Goal: Transaction & Acquisition: Purchase product/service

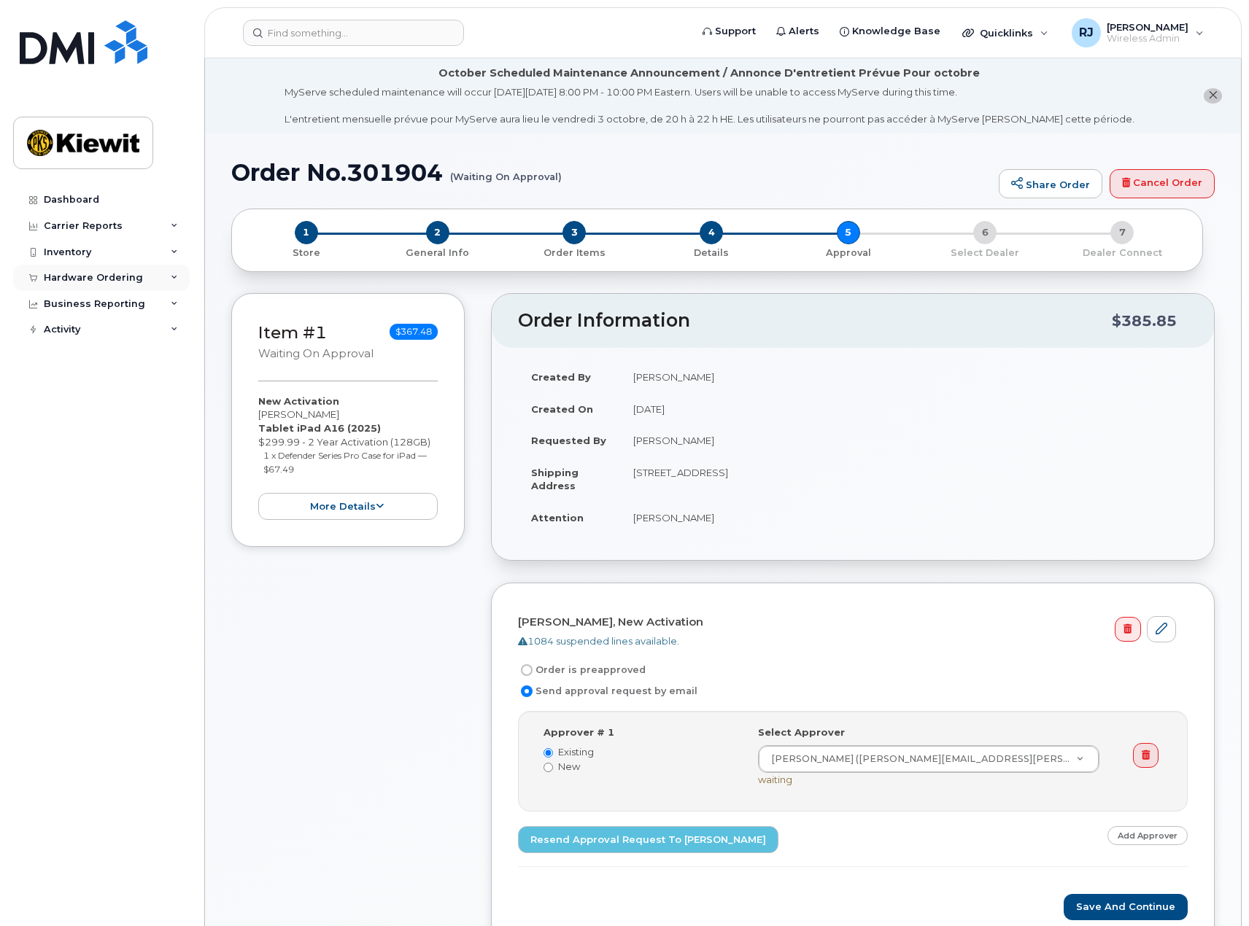
click at [129, 281] on div "Hardware Ordering" at bounding box center [93, 278] width 99 height 12
click at [74, 330] on div "Orders" at bounding box center [68, 332] width 36 height 13
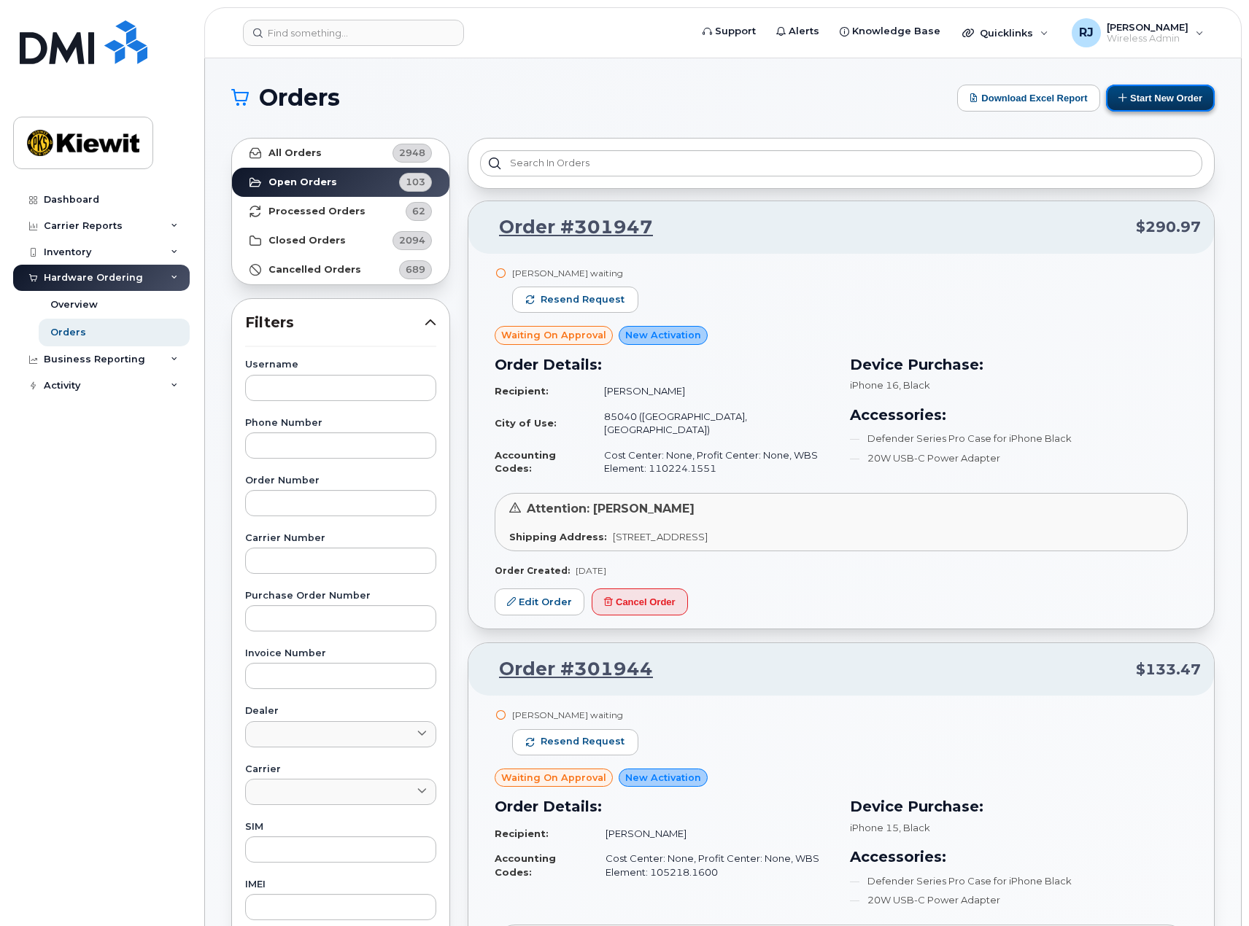
click at [1142, 98] on button "Start New Order" at bounding box center [1160, 98] width 109 height 27
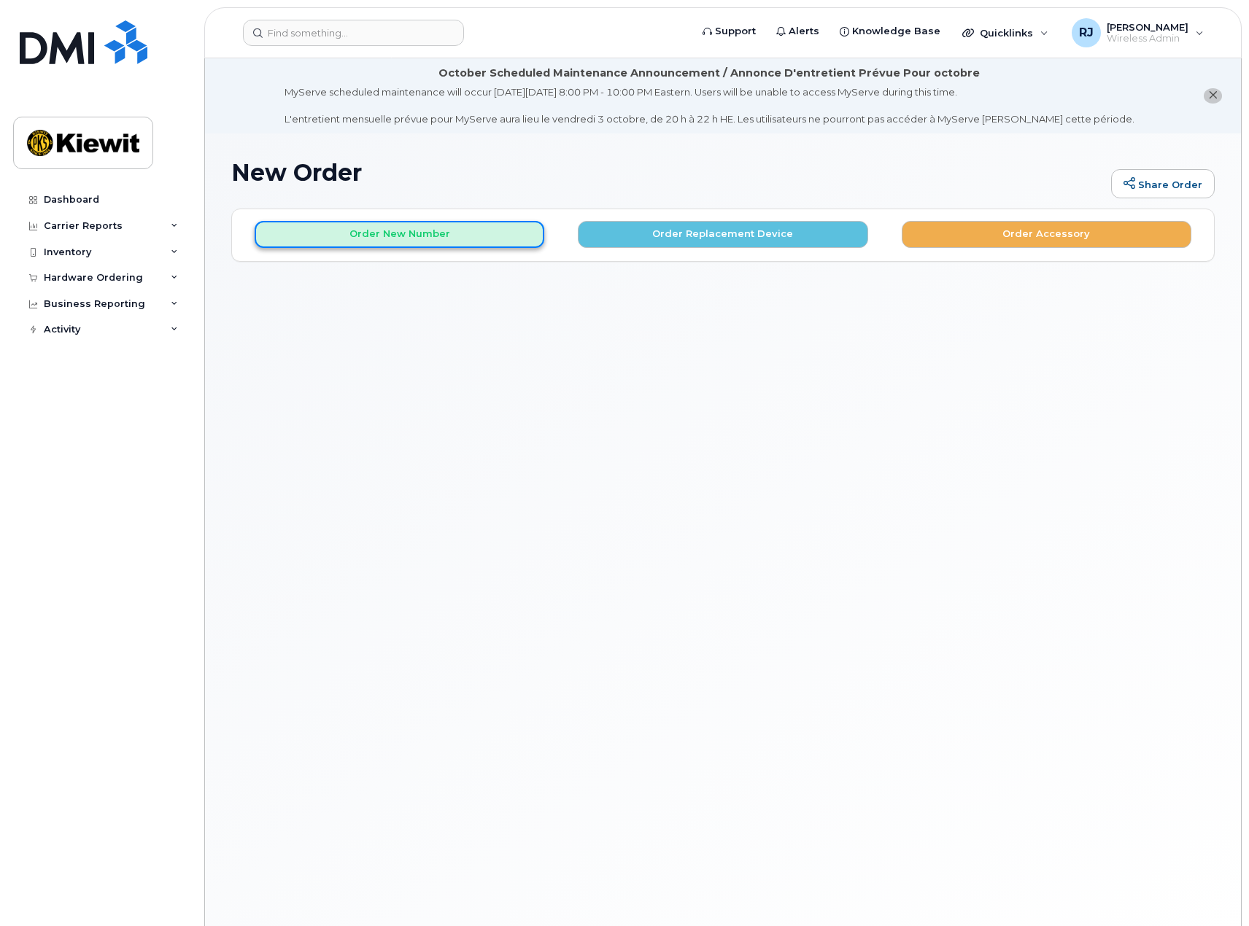
click at [431, 233] on button "Order New Number" at bounding box center [400, 234] width 290 height 27
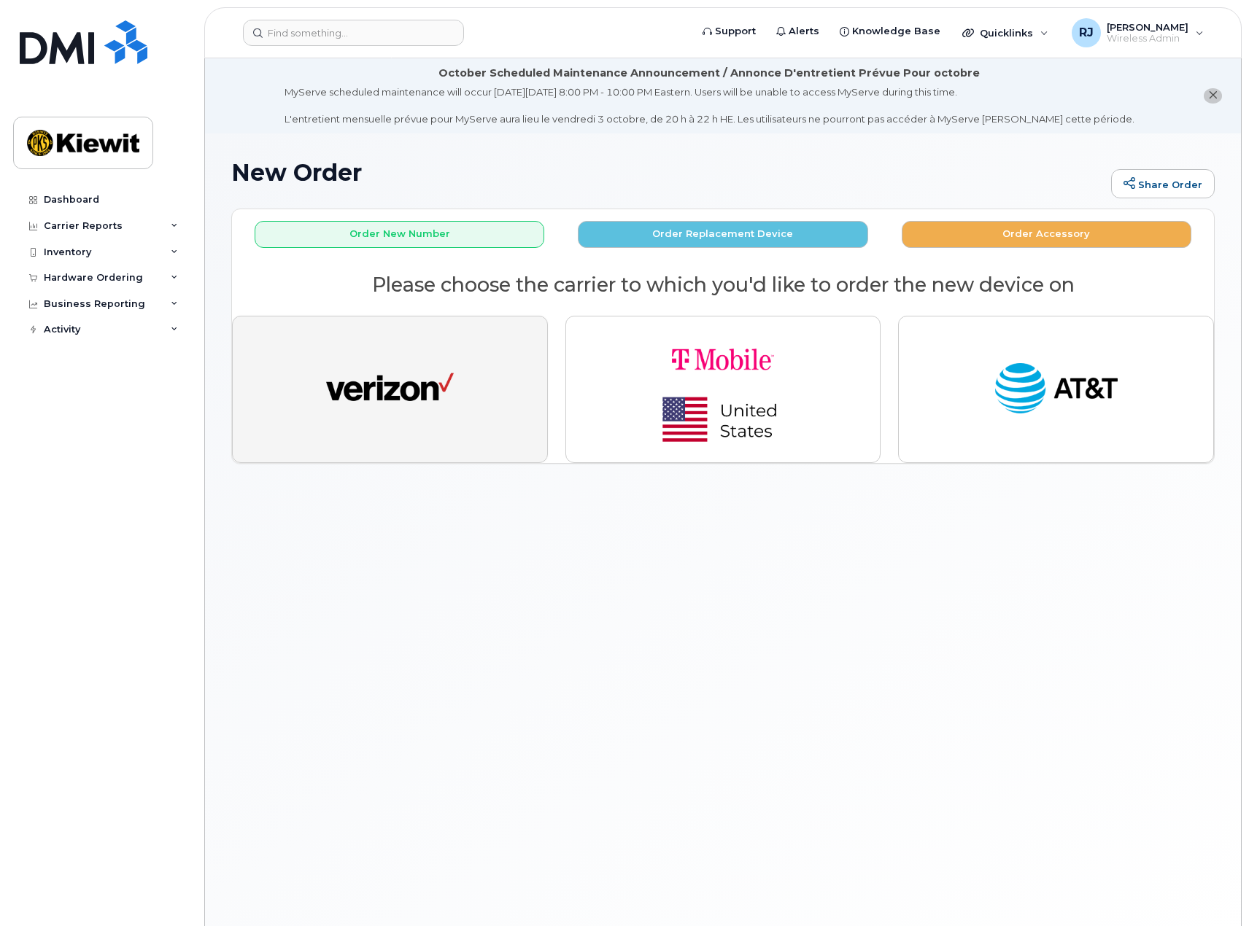
click at [391, 390] on img "button" at bounding box center [390, 390] width 128 height 66
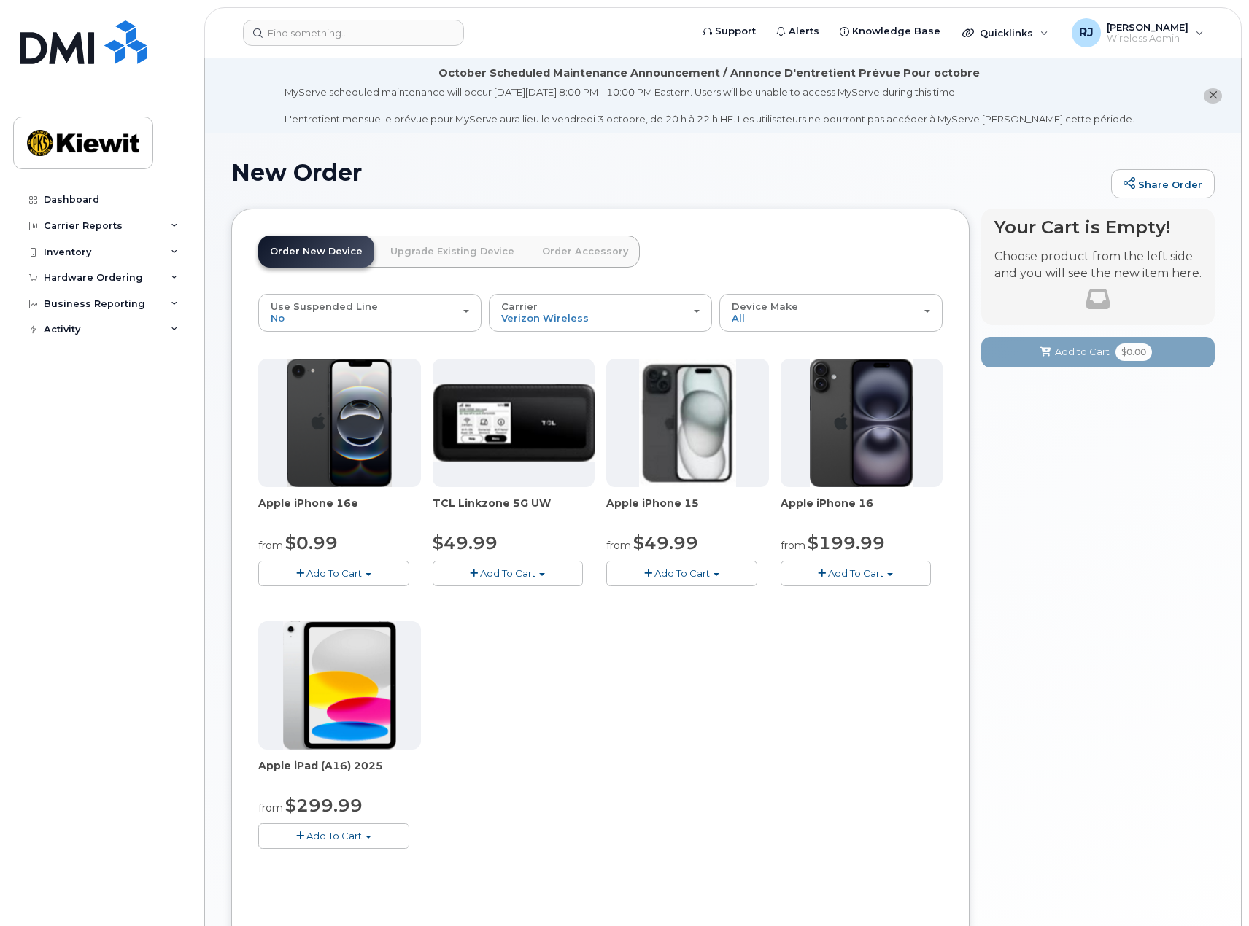
click at [324, 837] on span "Add To Cart" at bounding box center [333, 836] width 55 height 12
click at [363, 866] on link "$299.99 - 2 Year Activation (128GB)" at bounding box center [362, 863] width 201 height 18
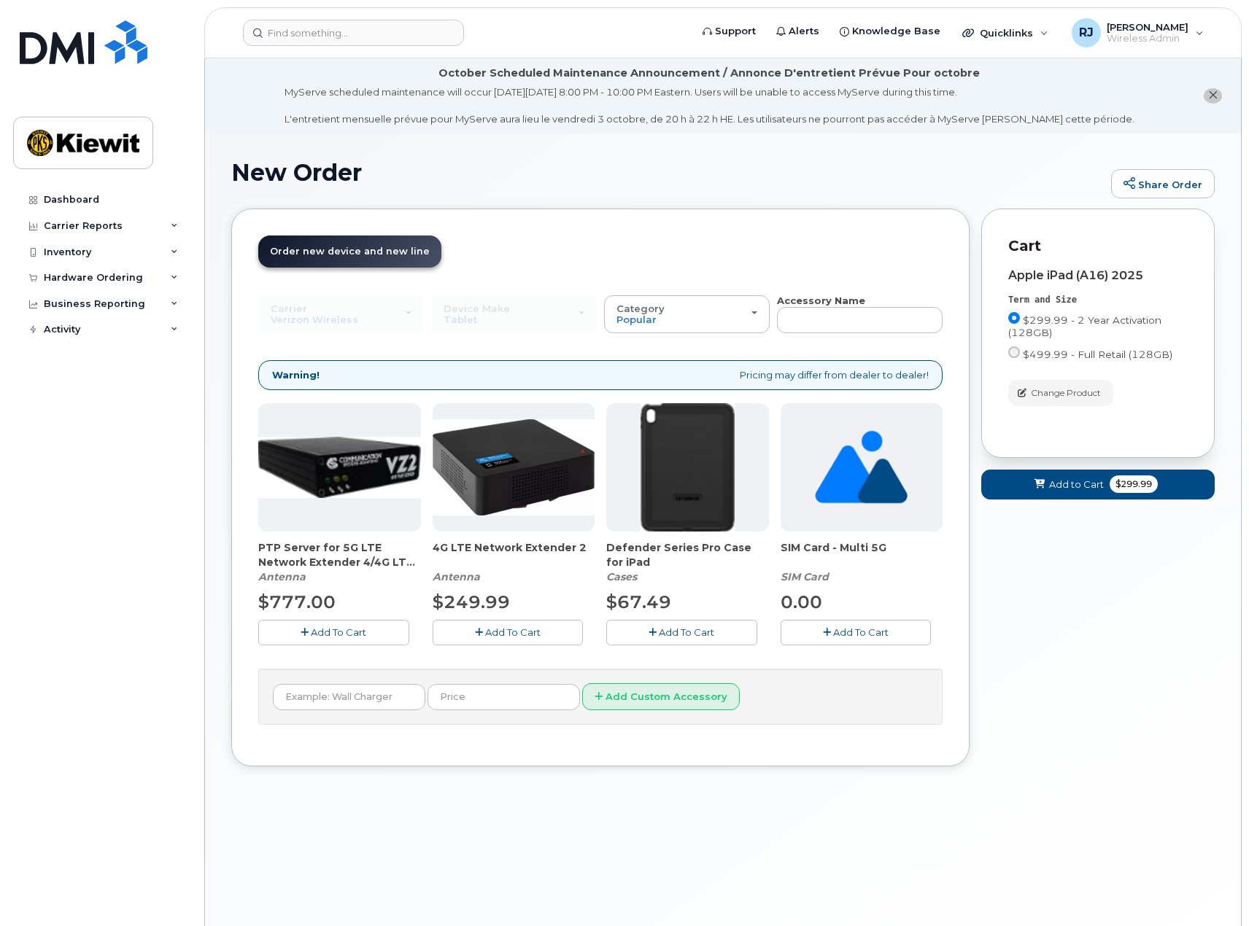
click at [672, 636] on span "Add To Cart" at bounding box center [686, 633] width 55 height 12
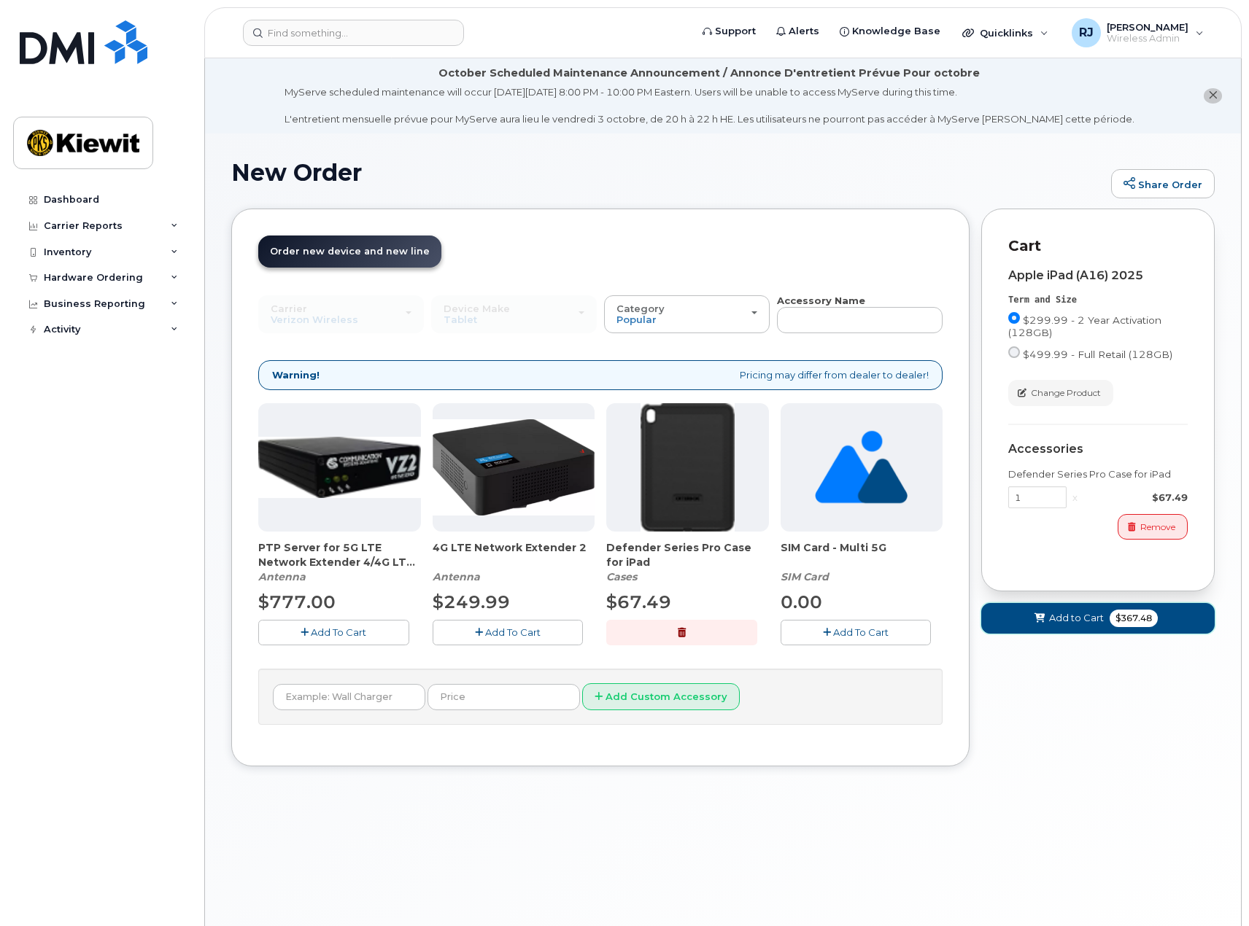
click at [1067, 616] on span "Add to Cart" at bounding box center [1076, 618] width 55 height 14
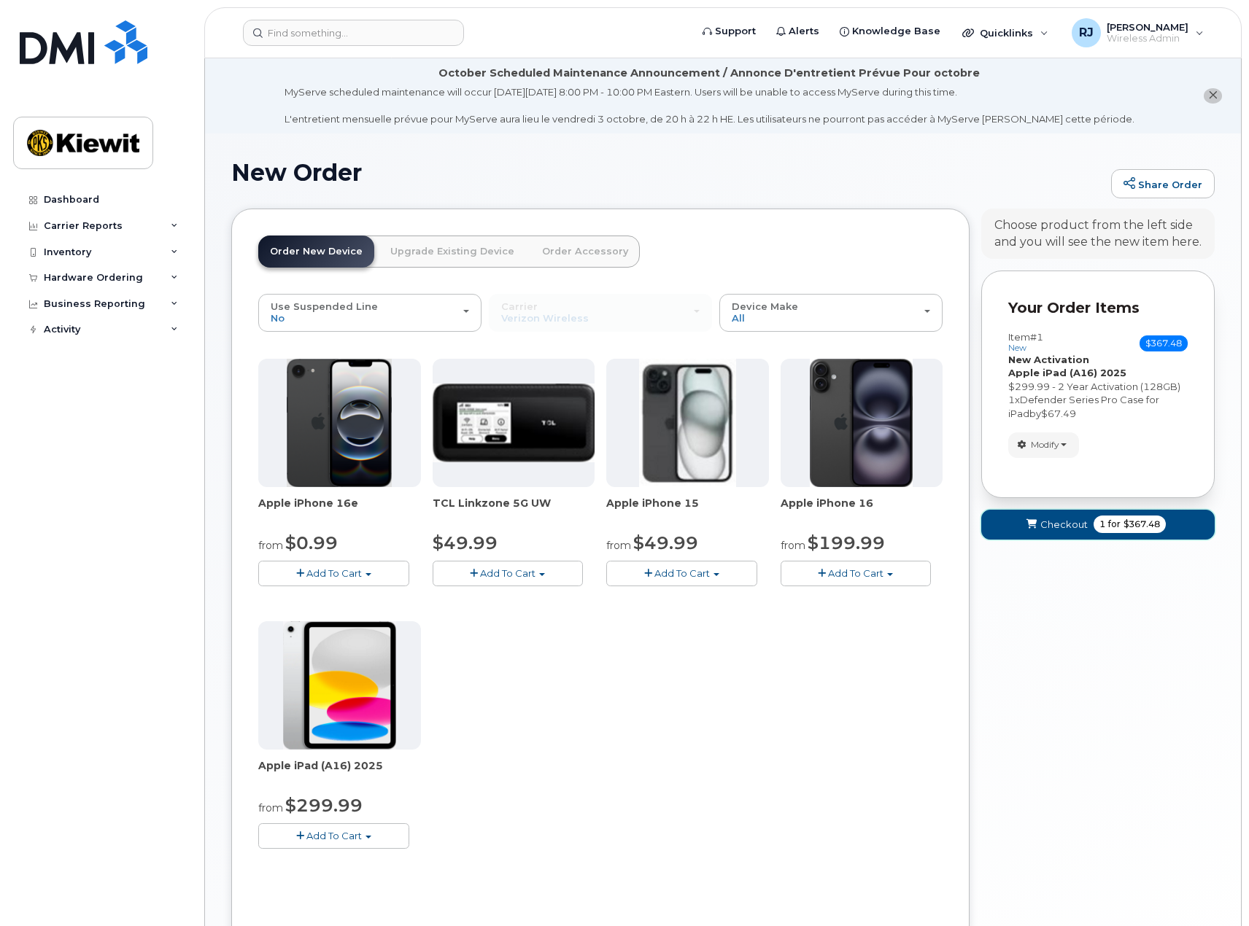
click at [1065, 530] on span "Checkout" at bounding box center [1063, 525] width 47 height 14
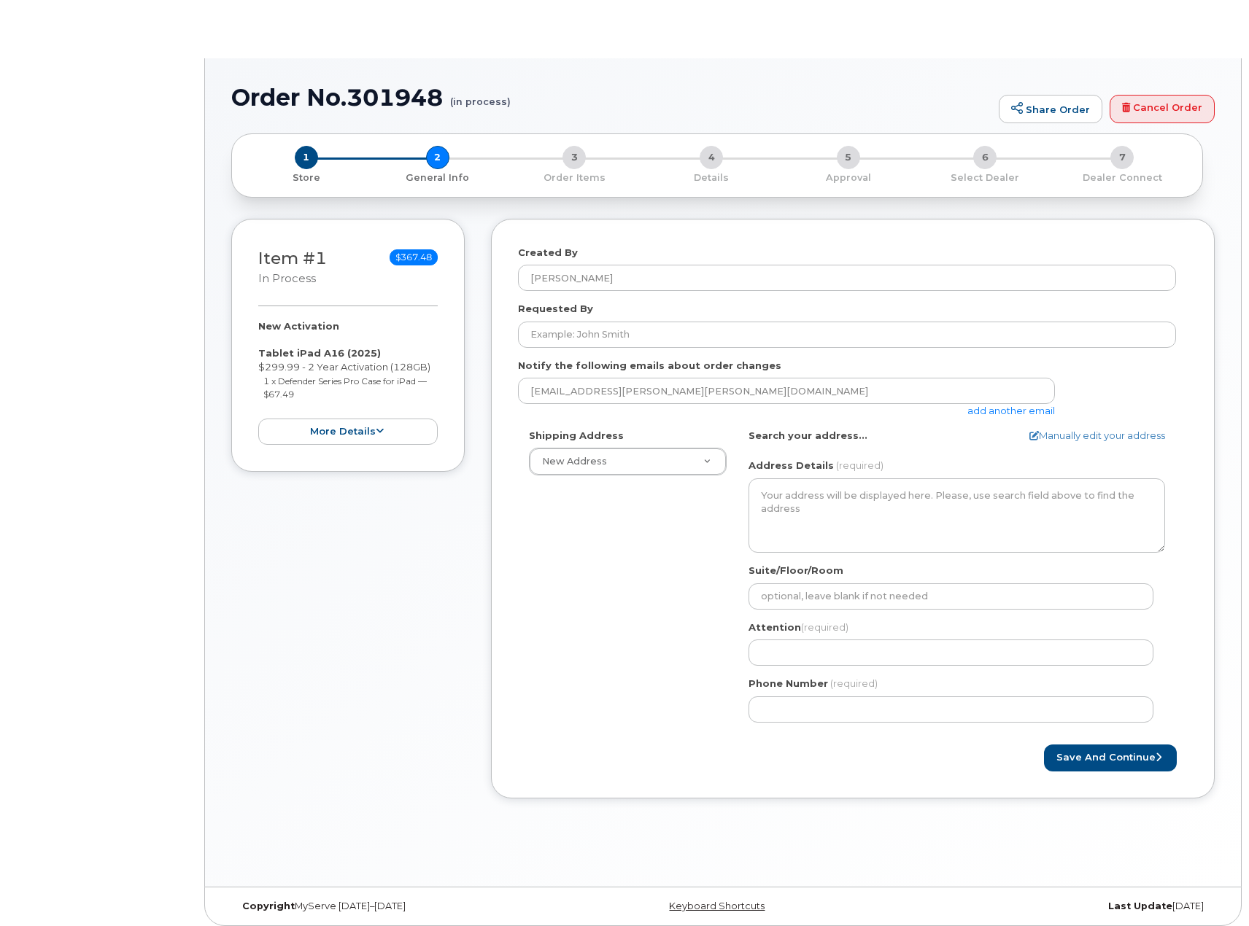
select select
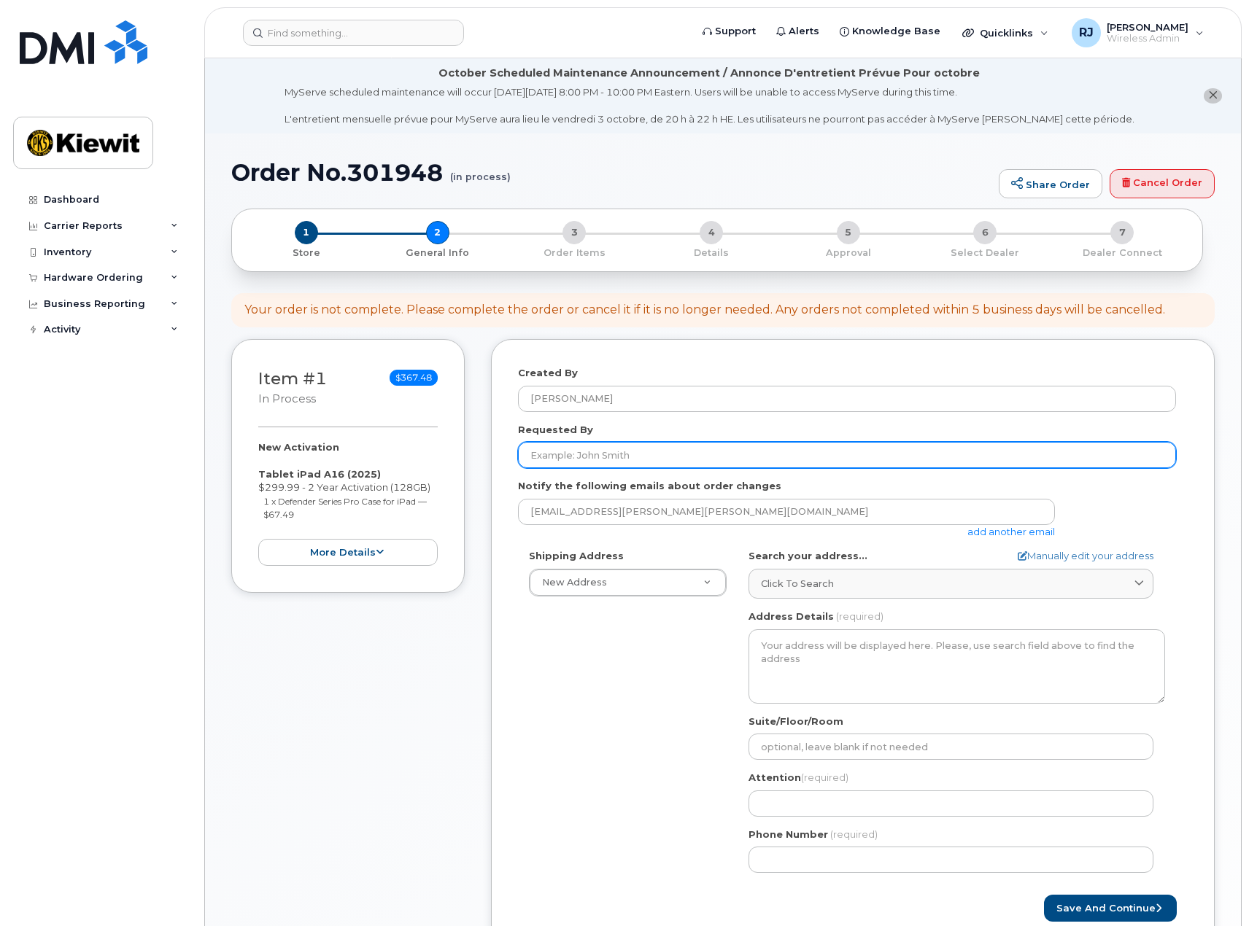
click at [607, 452] on input "Requested By" at bounding box center [847, 455] width 658 height 26
click at [569, 459] on input "Requested By" at bounding box center [847, 455] width 658 height 26
paste input "Mark.Donnelly"
click at [557, 455] on input "Mark.Donnelly" at bounding box center [847, 455] width 658 height 26
type input "[PERSON_NAME]"
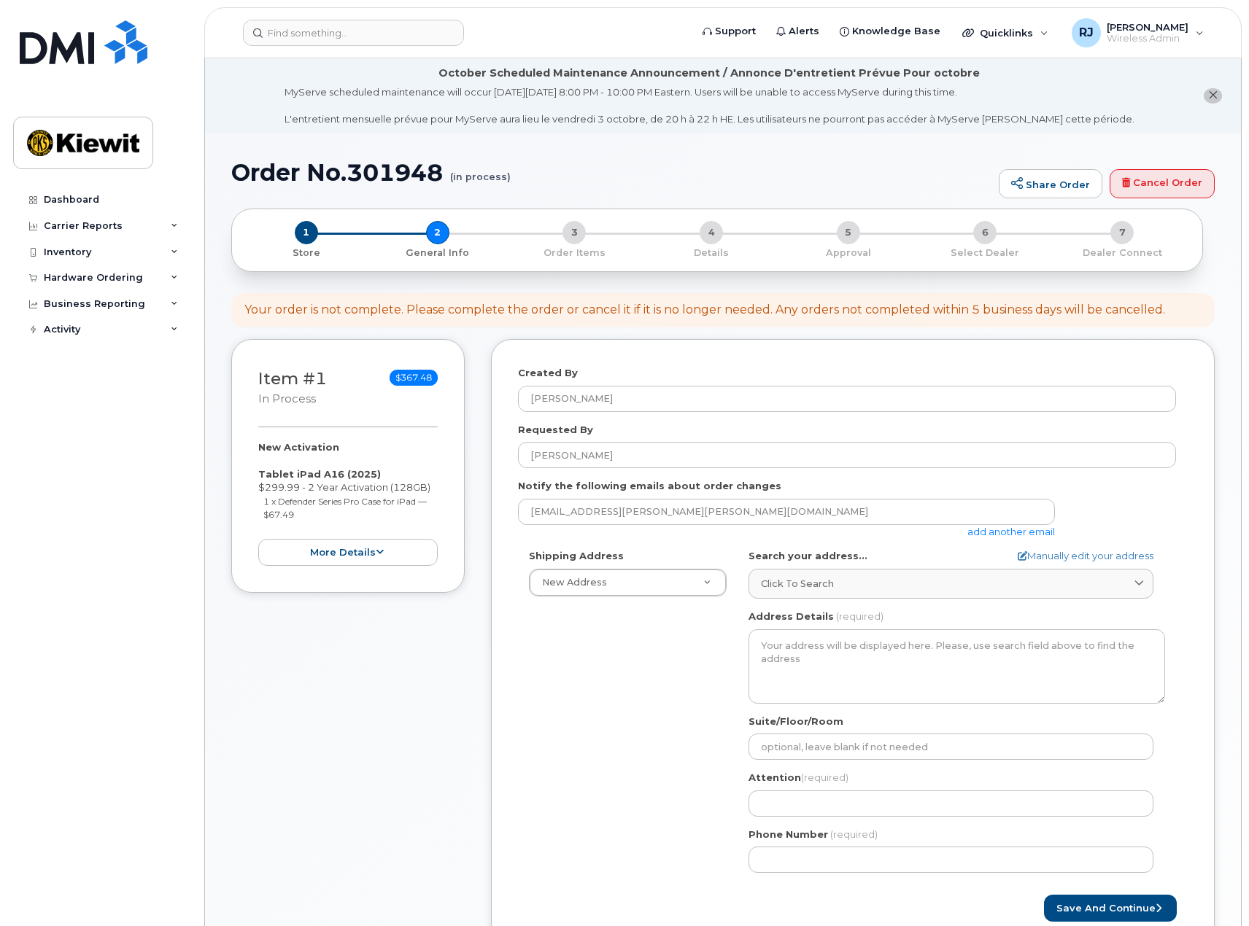
click at [996, 532] on link "add another email" at bounding box center [1011, 532] width 88 height 12
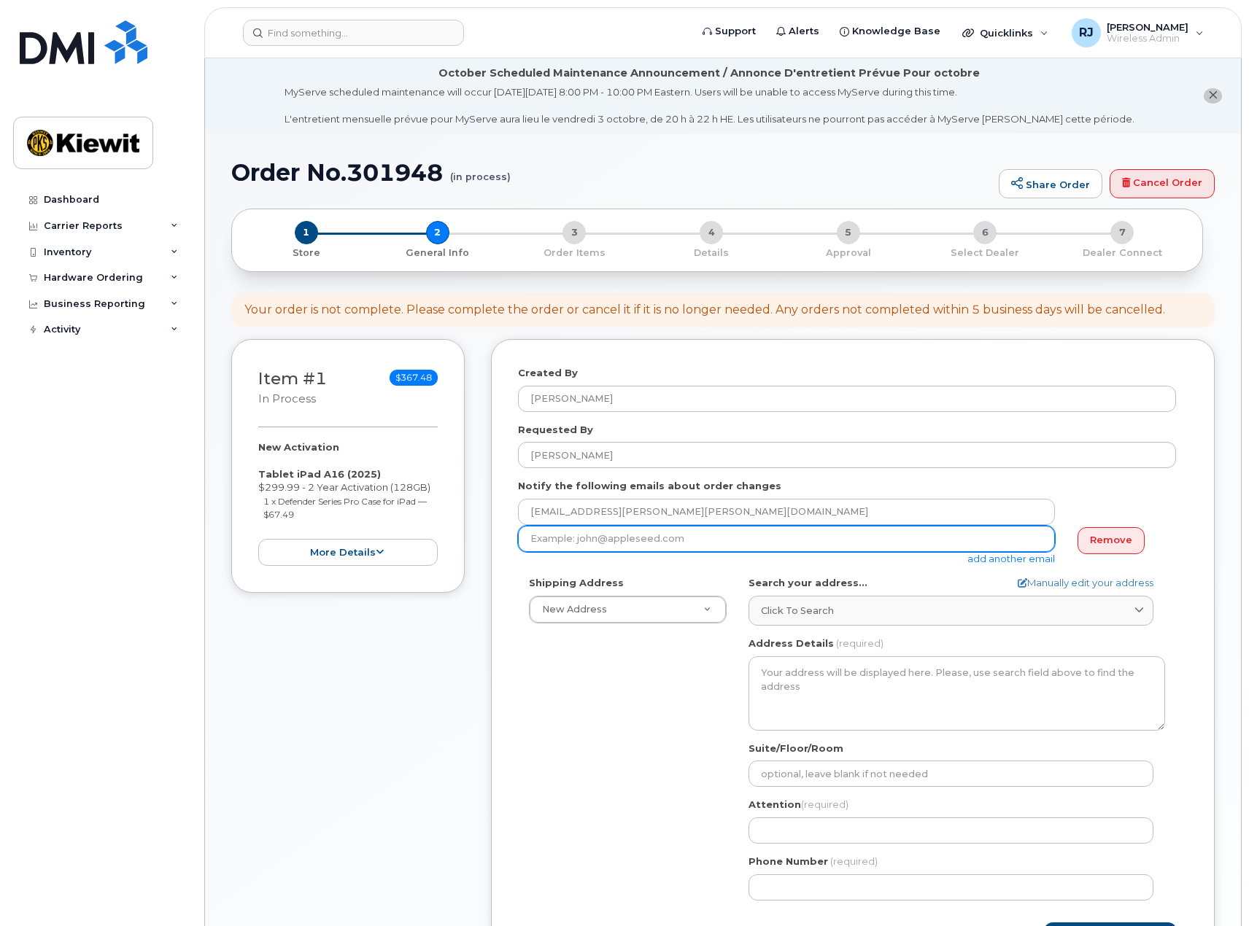
click at [616, 545] on input "email" at bounding box center [786, 539] width 537 height 26
drag, startPoint x: 568, startPoint y: 545, endPoint x: 487, endPoint y: 538, distance: 81.3
click at [487, 538] on div "Item #1 in process $367.48 New Activation Tablet iPad A16 (2025) $299.99 - 2 Ye…" at bounding box center [722, 668] width 983 height 659
paste input "Donnelly@aerofire.com"
type input "MDonnelly@aerofire.com"
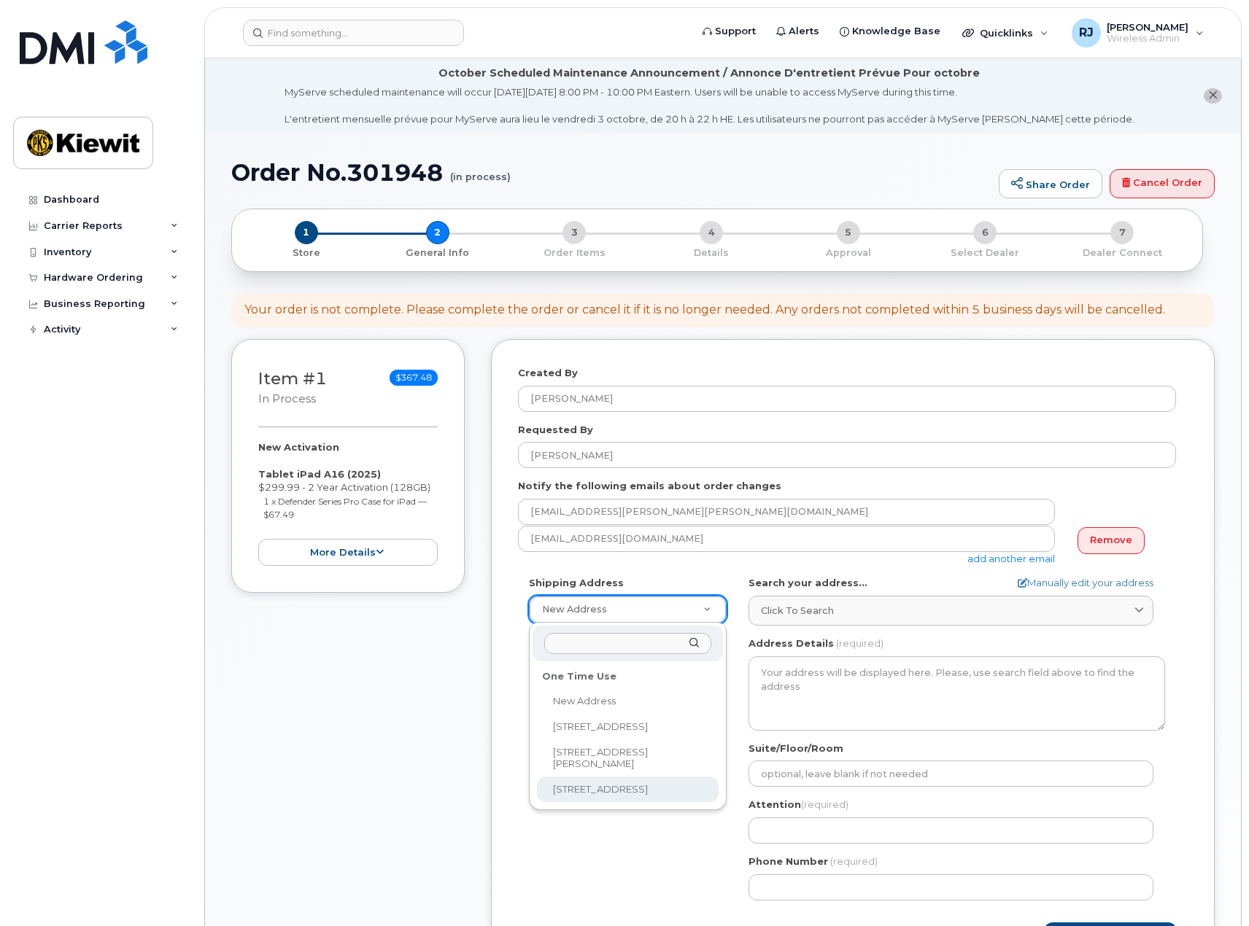
select select "21605 N Central Ave"
type textarea "21605 N Central Ave PHOENIX AZ 85024-5103 UNITED STATES"
type input "[PERSON_NAME]"
type input "6027634207"
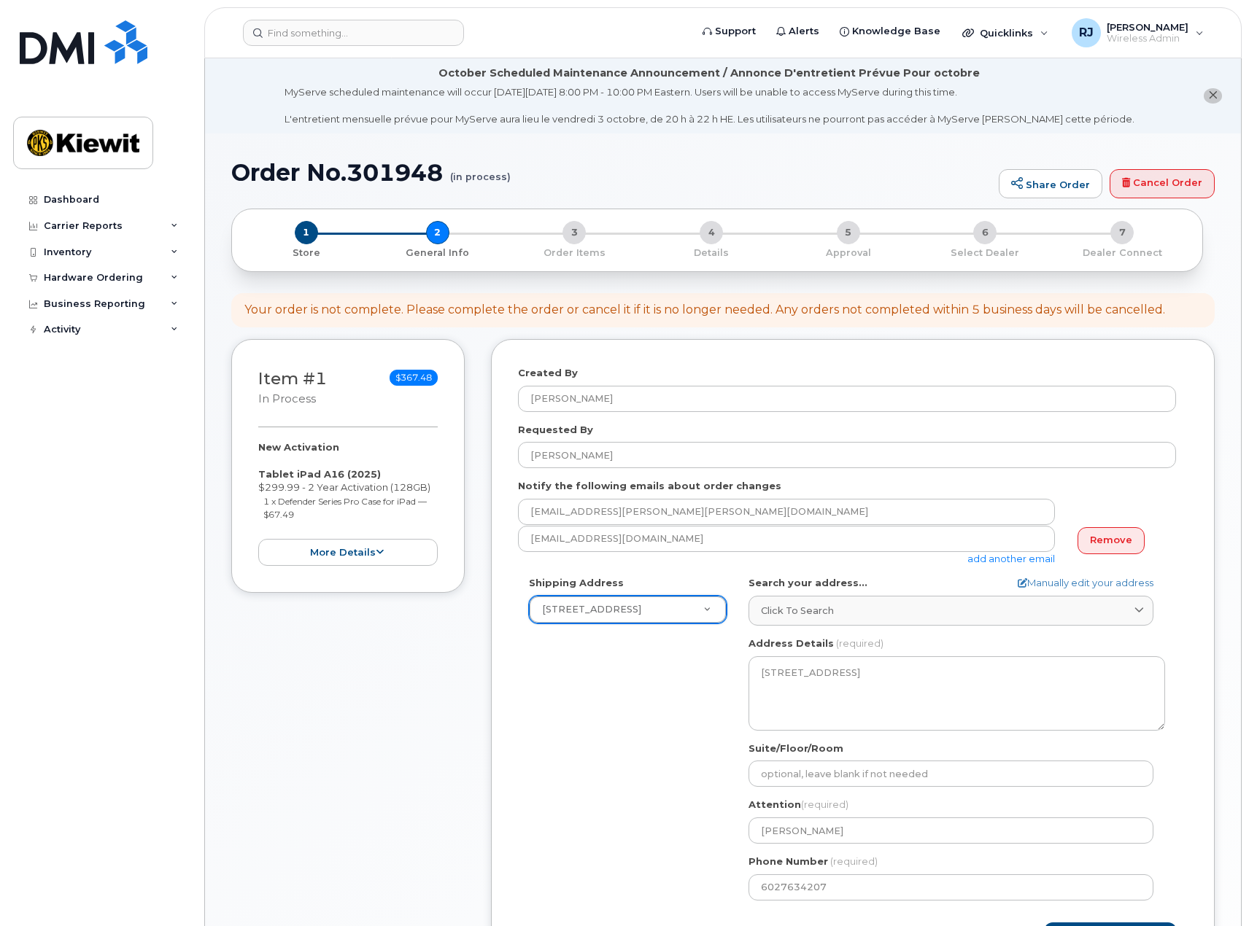
click at [999, 559] on link "add another email" at bounding box center [1011, 559] width 88 height 12
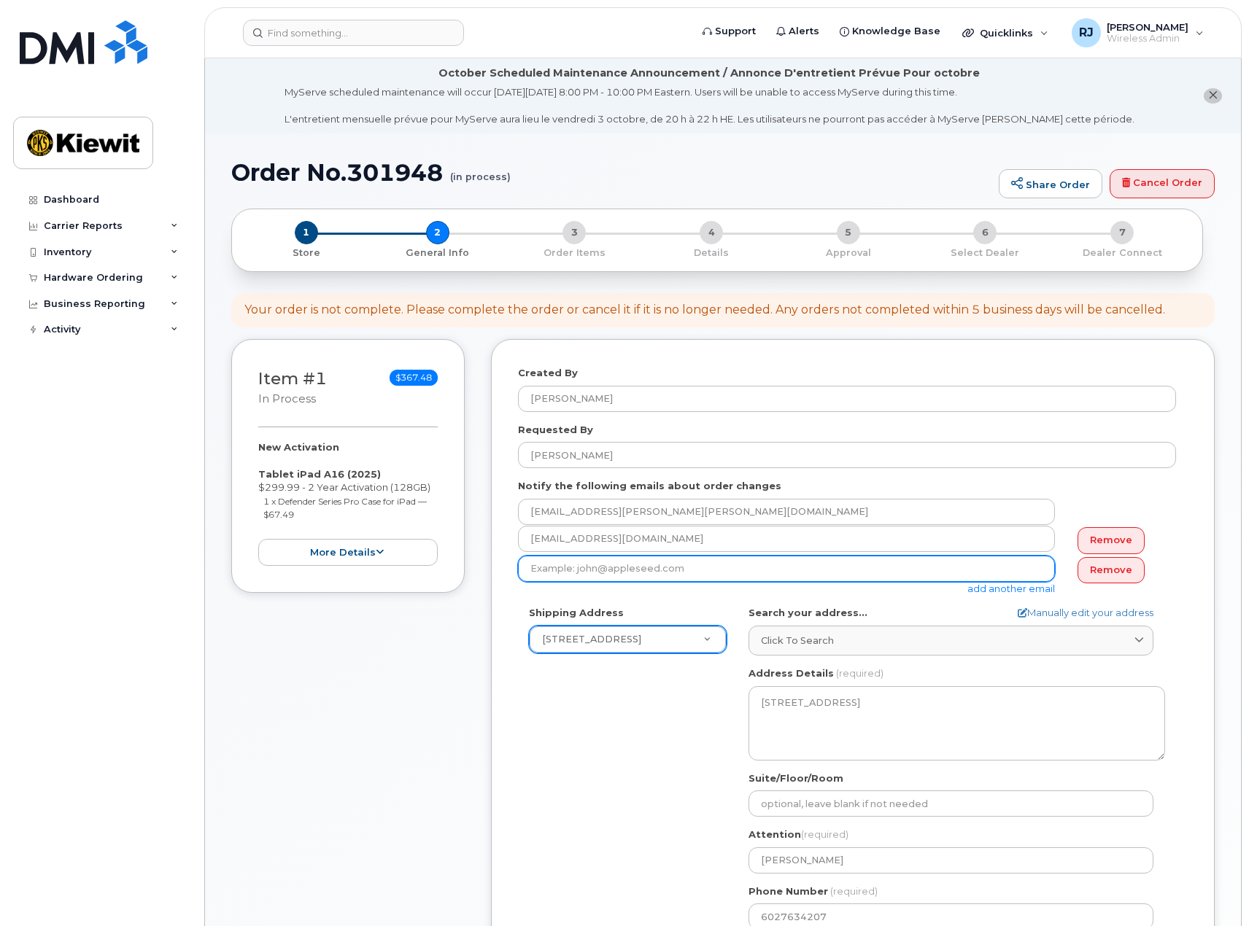
click at [590, 576] on input "email" at bounding box center [786, 569] width 537 height 26
paste input "Morgan.Goodwin@aerofire.com"
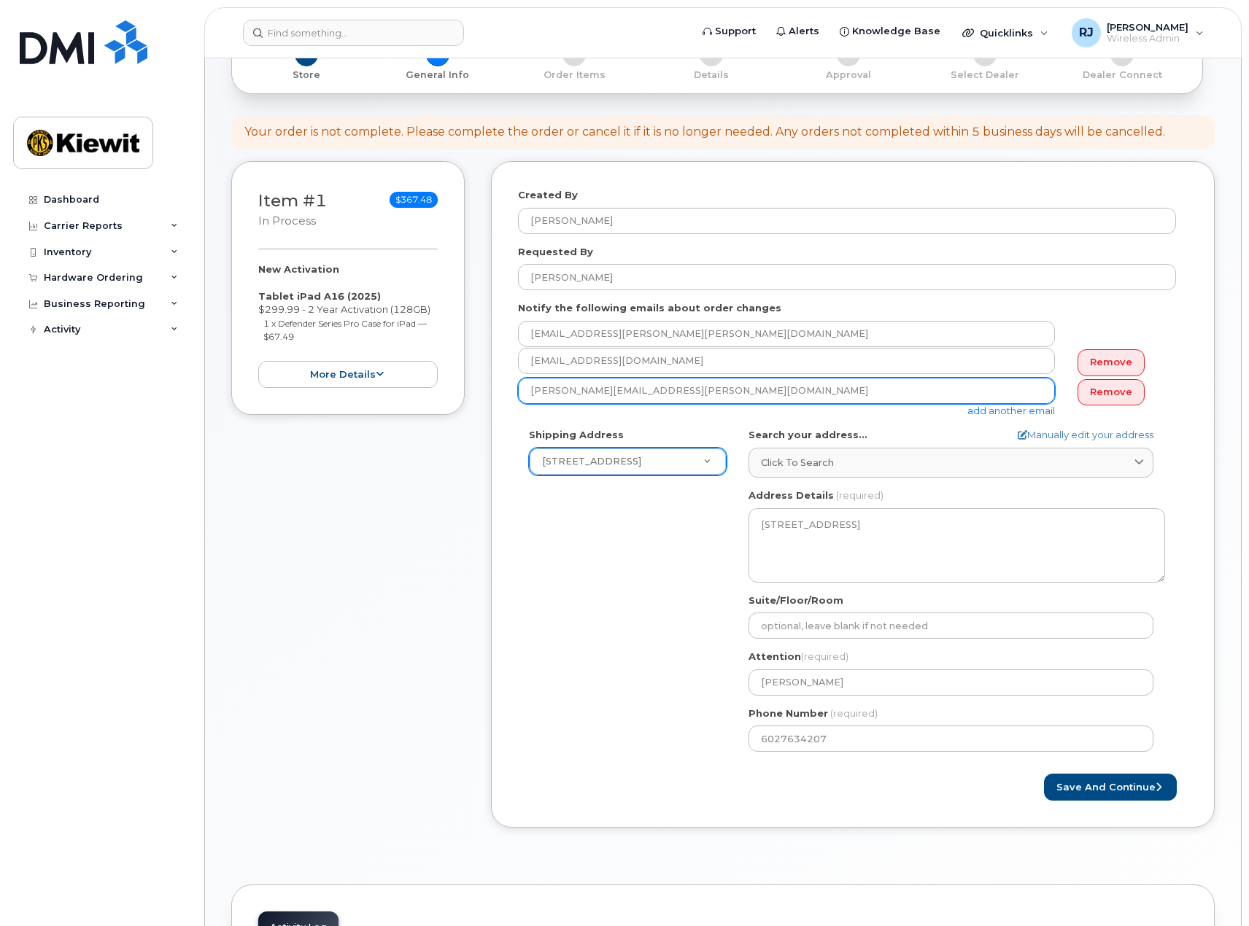
scroll to position [219, 0]
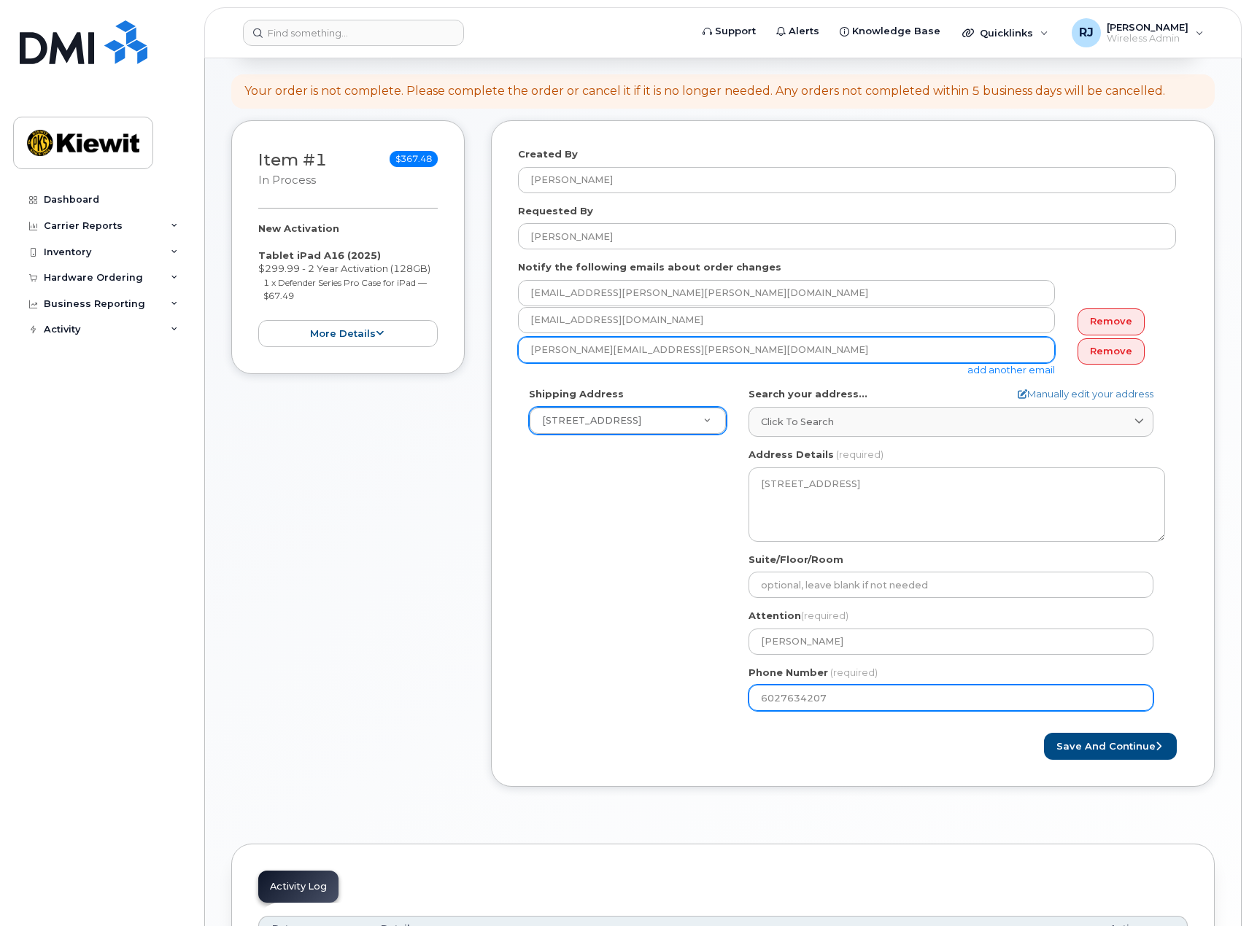
type input "Morgan.Goodwin@aerofire.com"
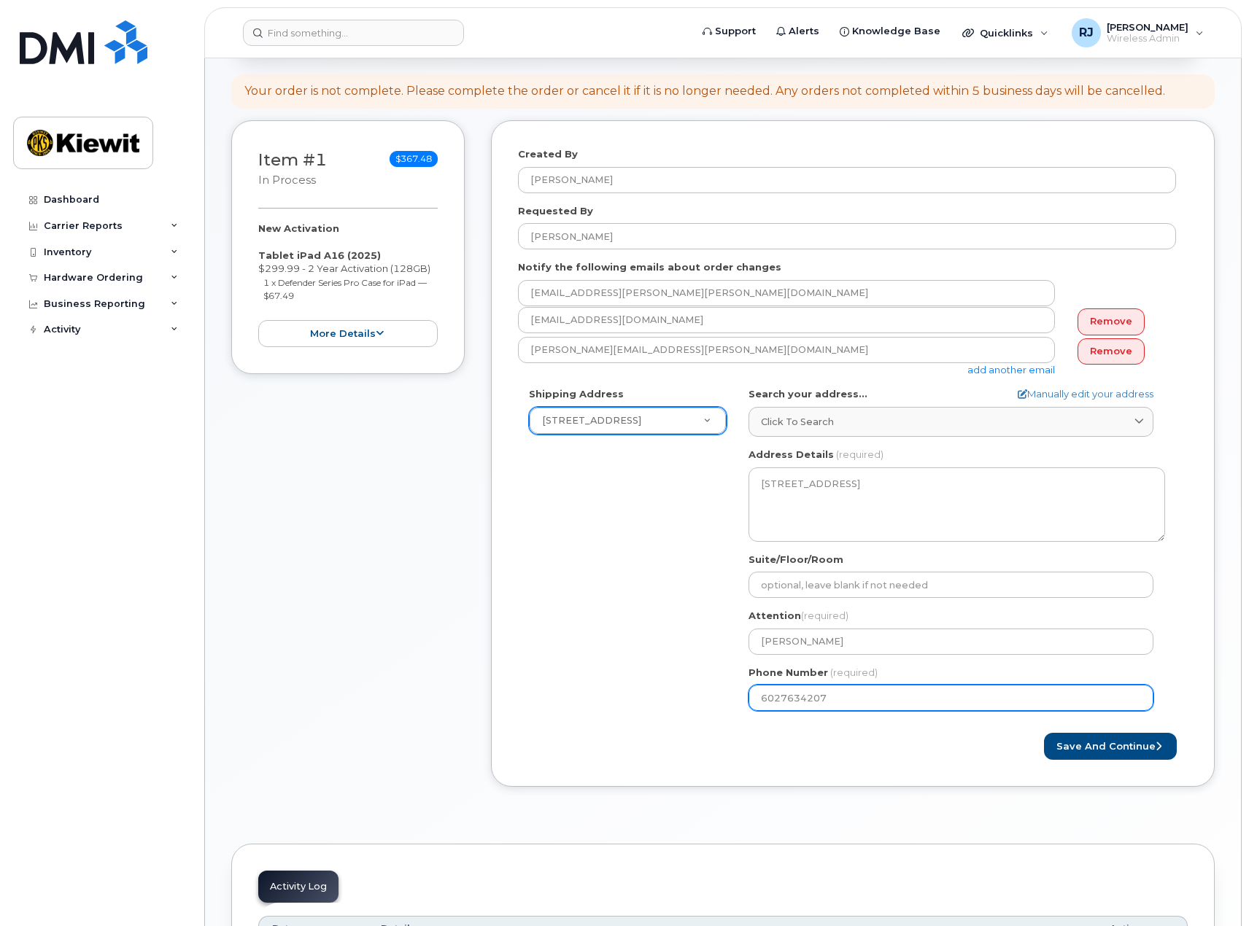
drag, startPoint x: 851, startPoint y: 701, endPoint x: 613, endPoint y: 697, distance: 237.8
click at [614, 696] on div "Shipping Address 21605 N Central Ave New Address 3888 E Broadway Rd 6001 Perkin…" at bounding box center [847, 554] width 658 height 335
select select
type input "602989969"
select select
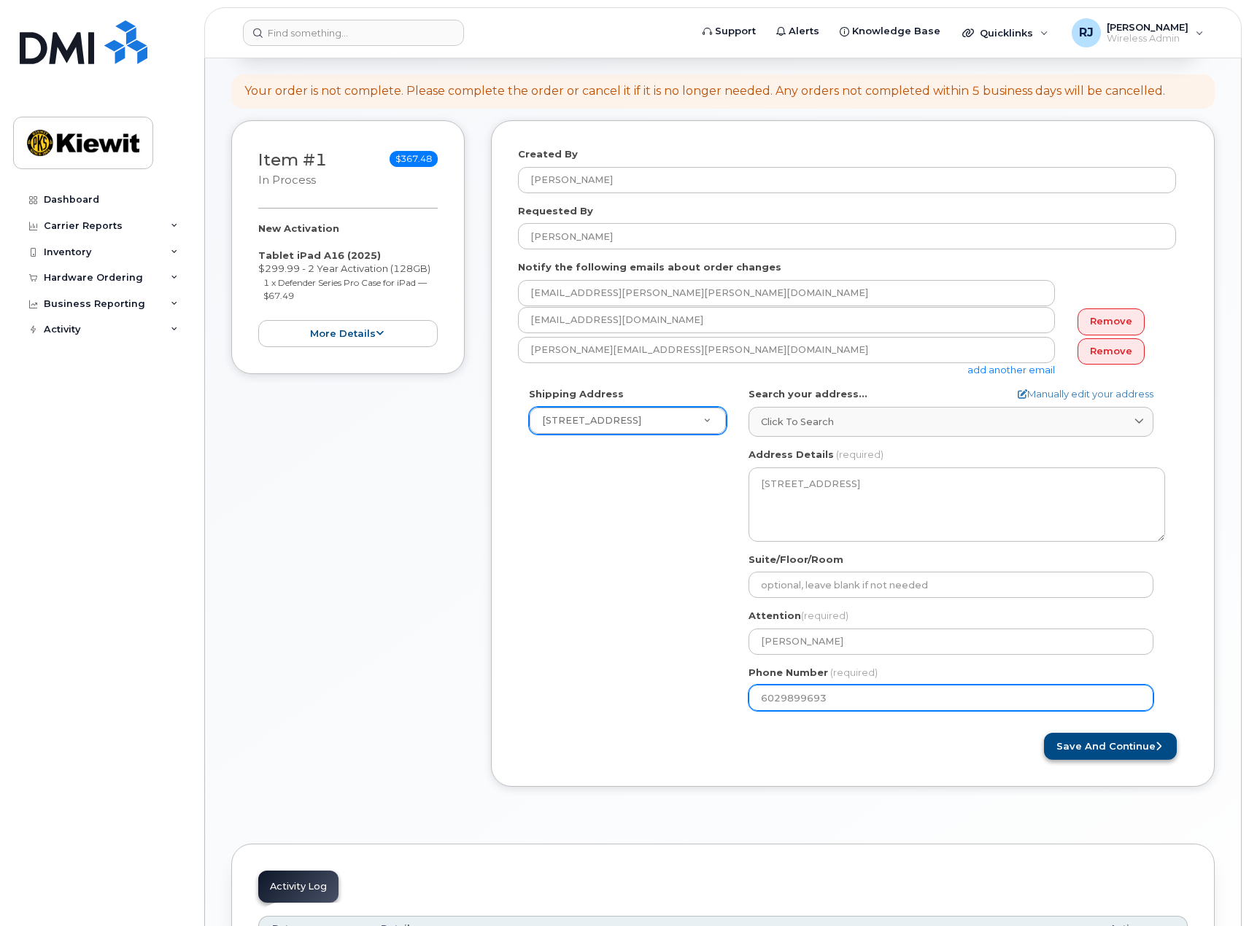
type input "6029899693"
click at [1109, 745] on button "Save and Continue" at bounding box center [1110, 746] width 133 height 27
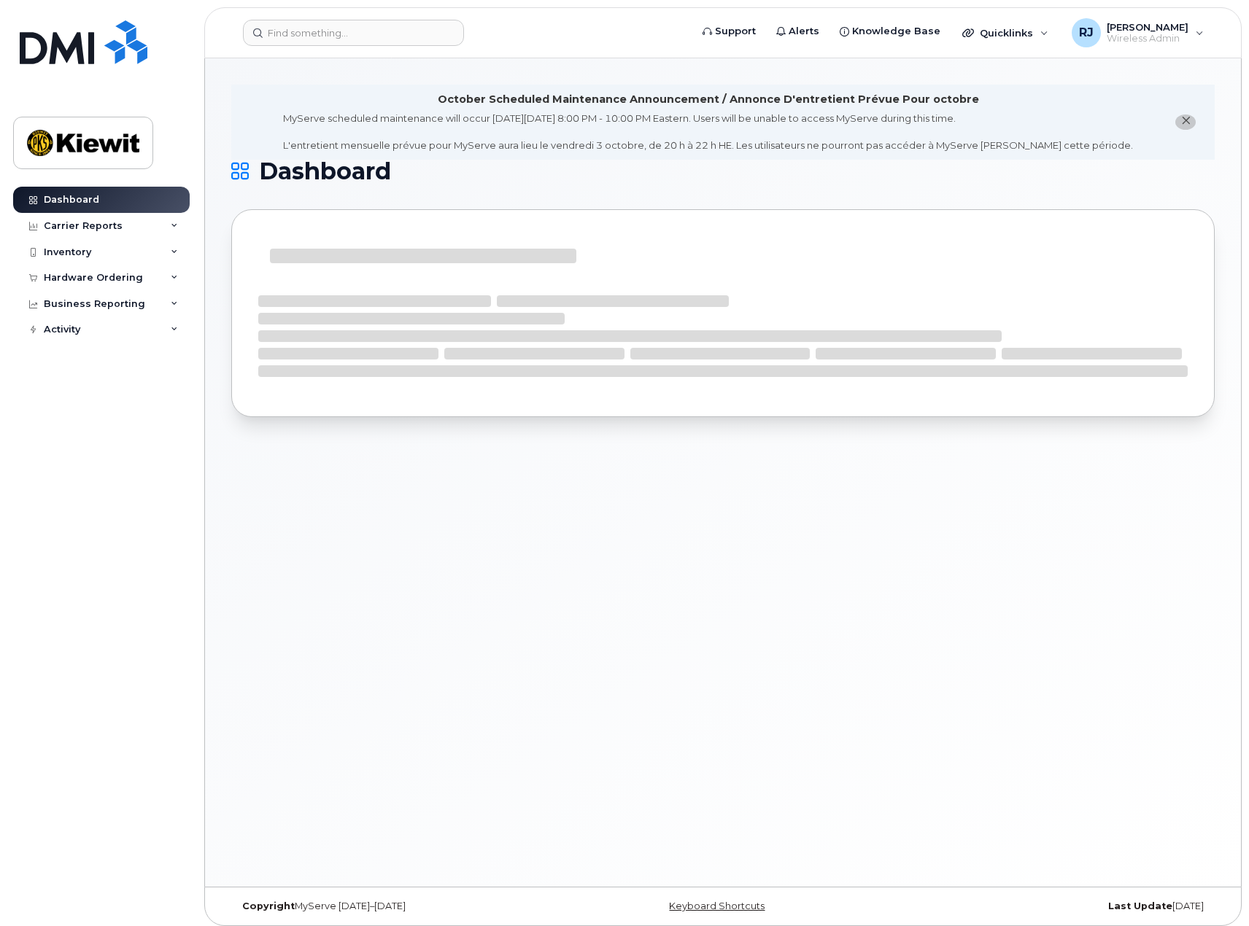
click at [630, 186] on div "October Scheduled Maintenance Announcement / Annonce D'entretient Prévue Pour o…" at bounding box center [722, 262] width 983 height 355
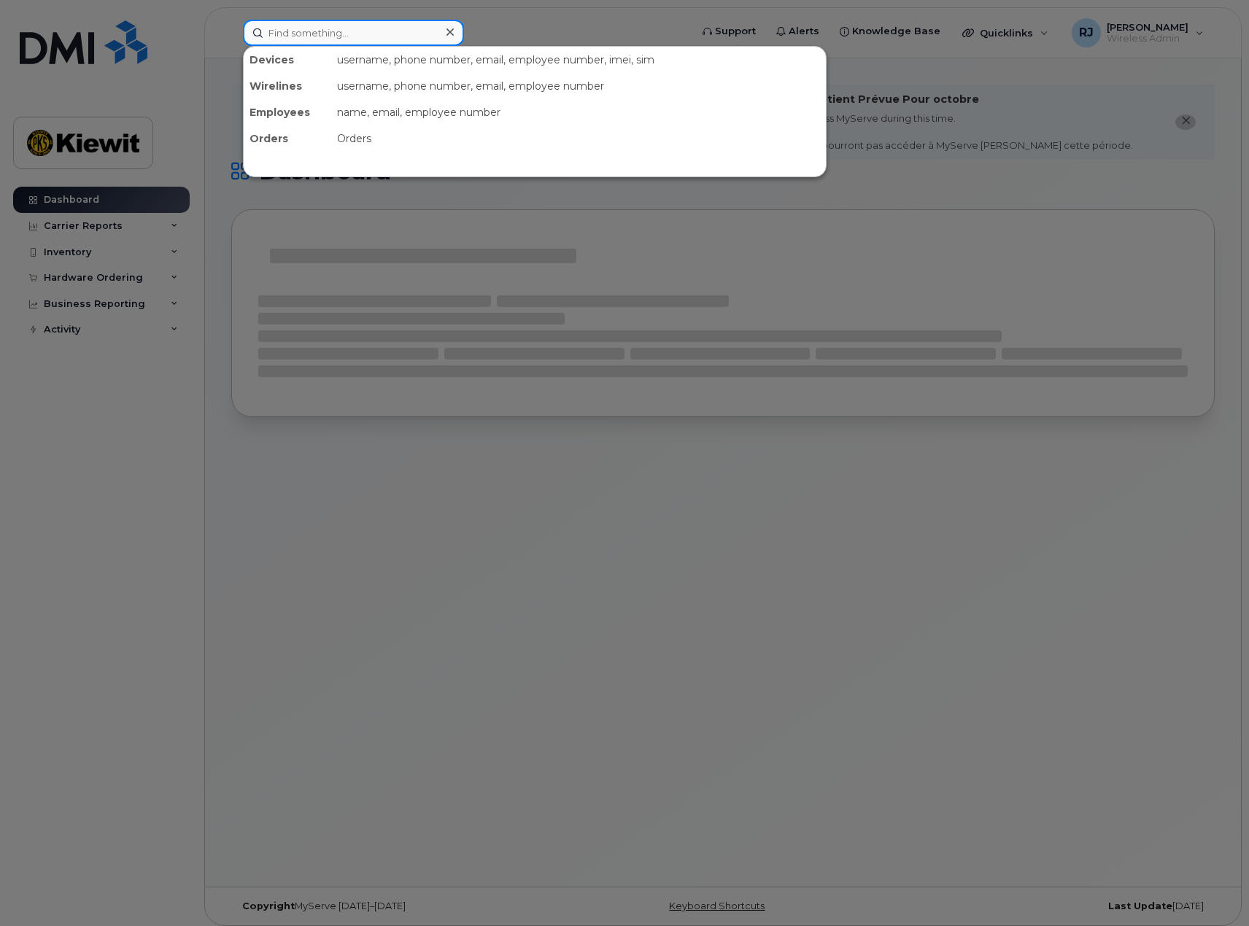
click at [306, 39] on input at bounding box center [353, 33] width 221 height 26
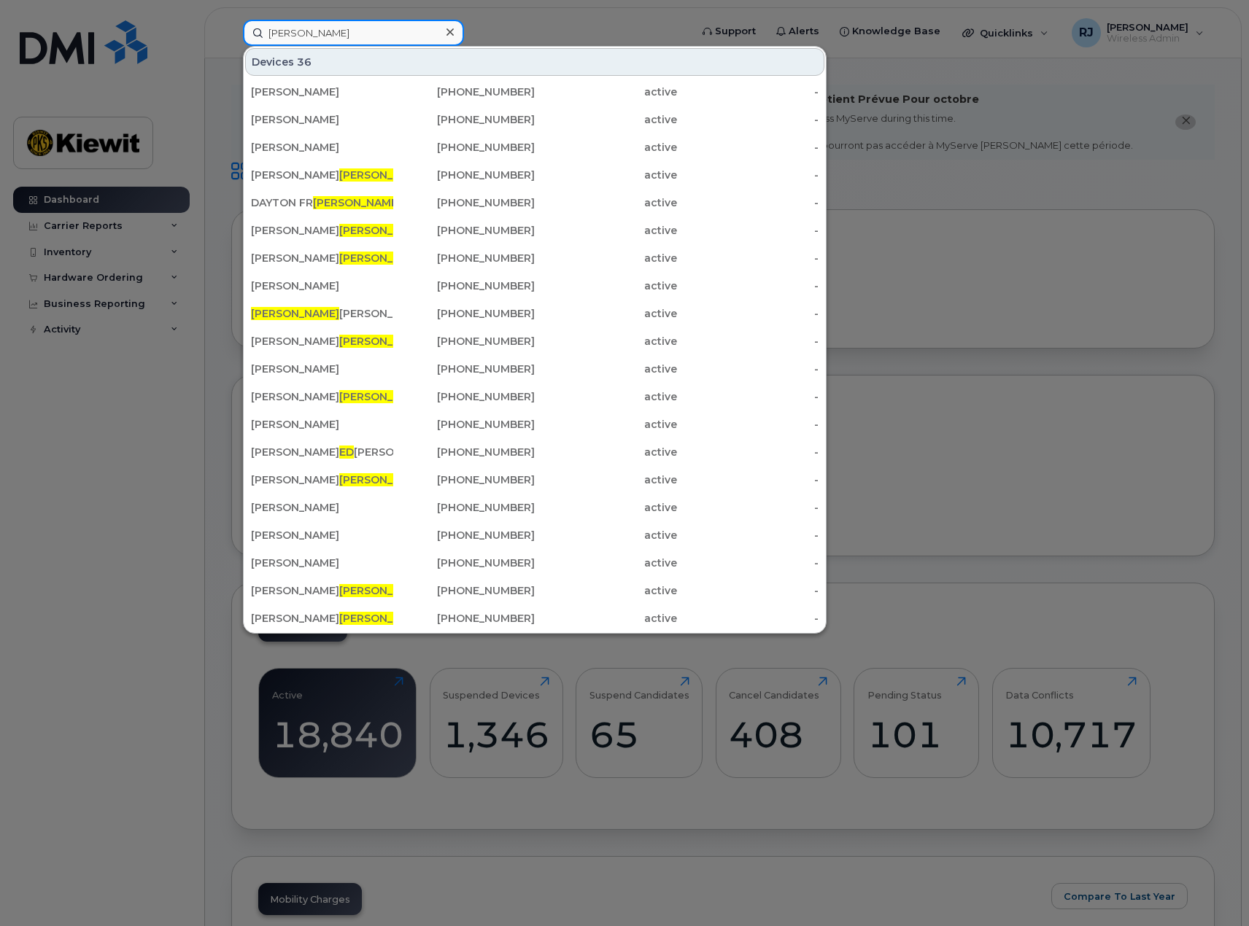
click at [330, 32] on input "eder" at bounding box center [353, 33] width 221 height 26
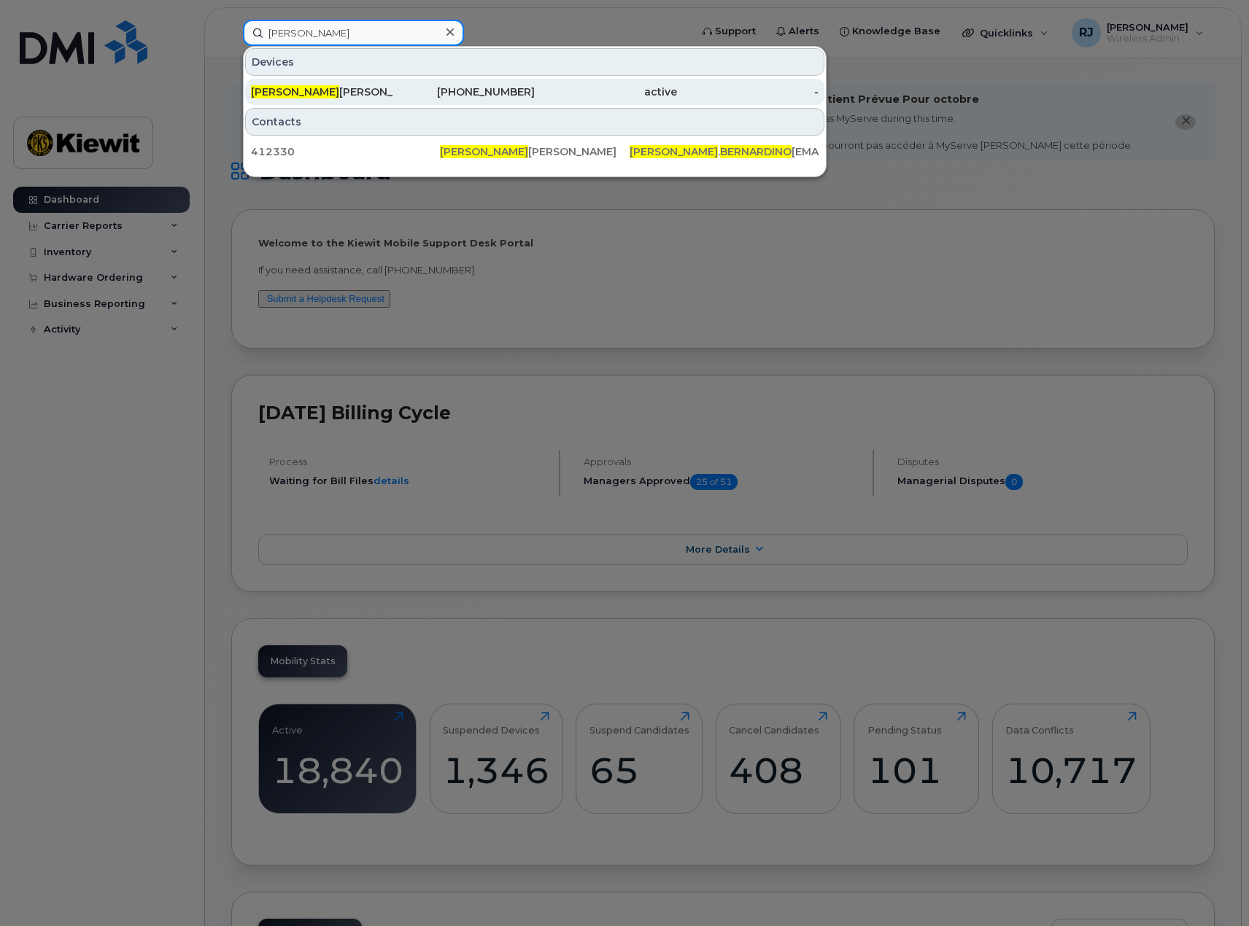
type input "eder bernardino"
click at [381, 98] on div "Eder Bernardino Garcia" at bounding box center [322, 92] width 142 height 15
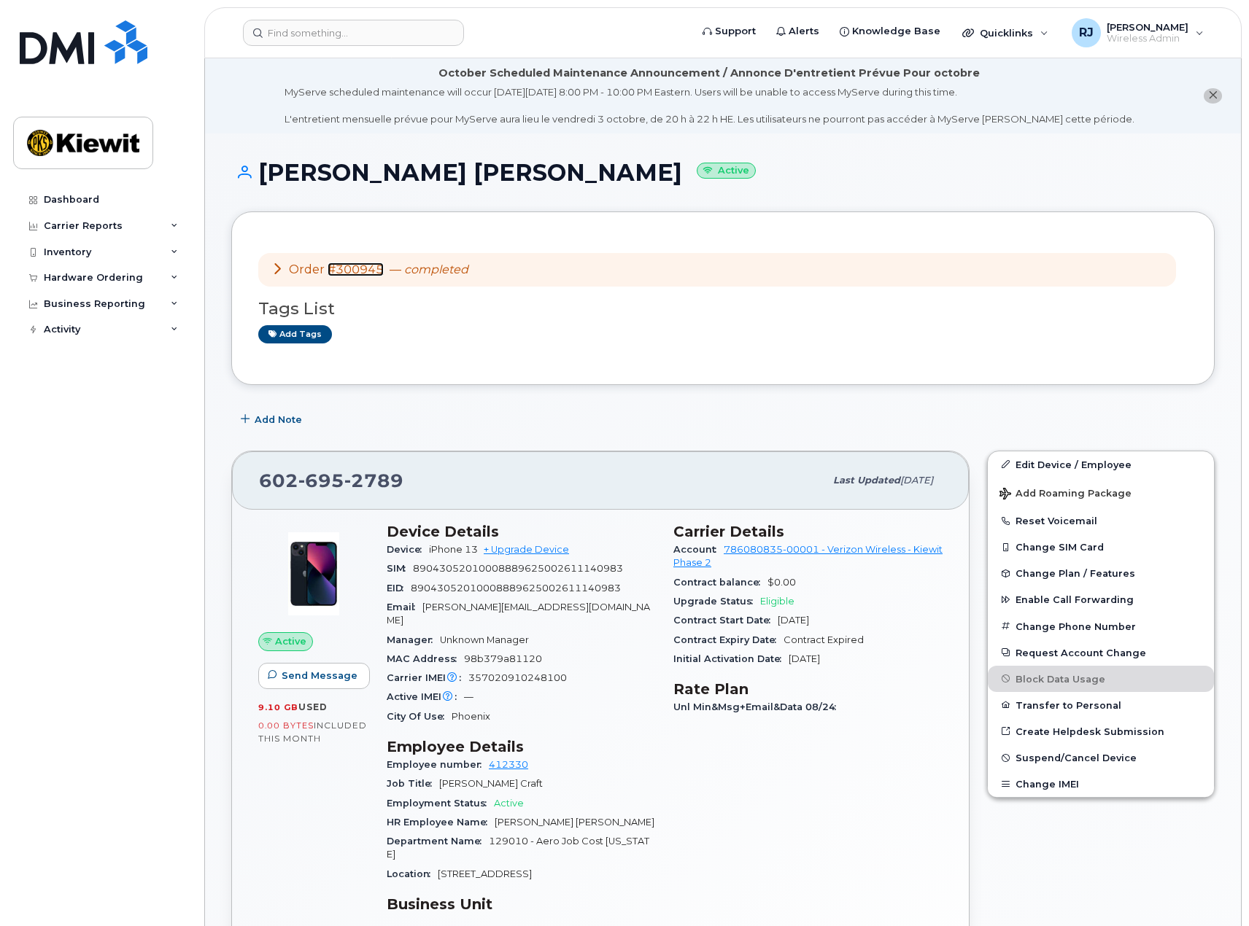
click at [349, 269] on link "#300945" at bounding box center [356, 270] width 56 height 14
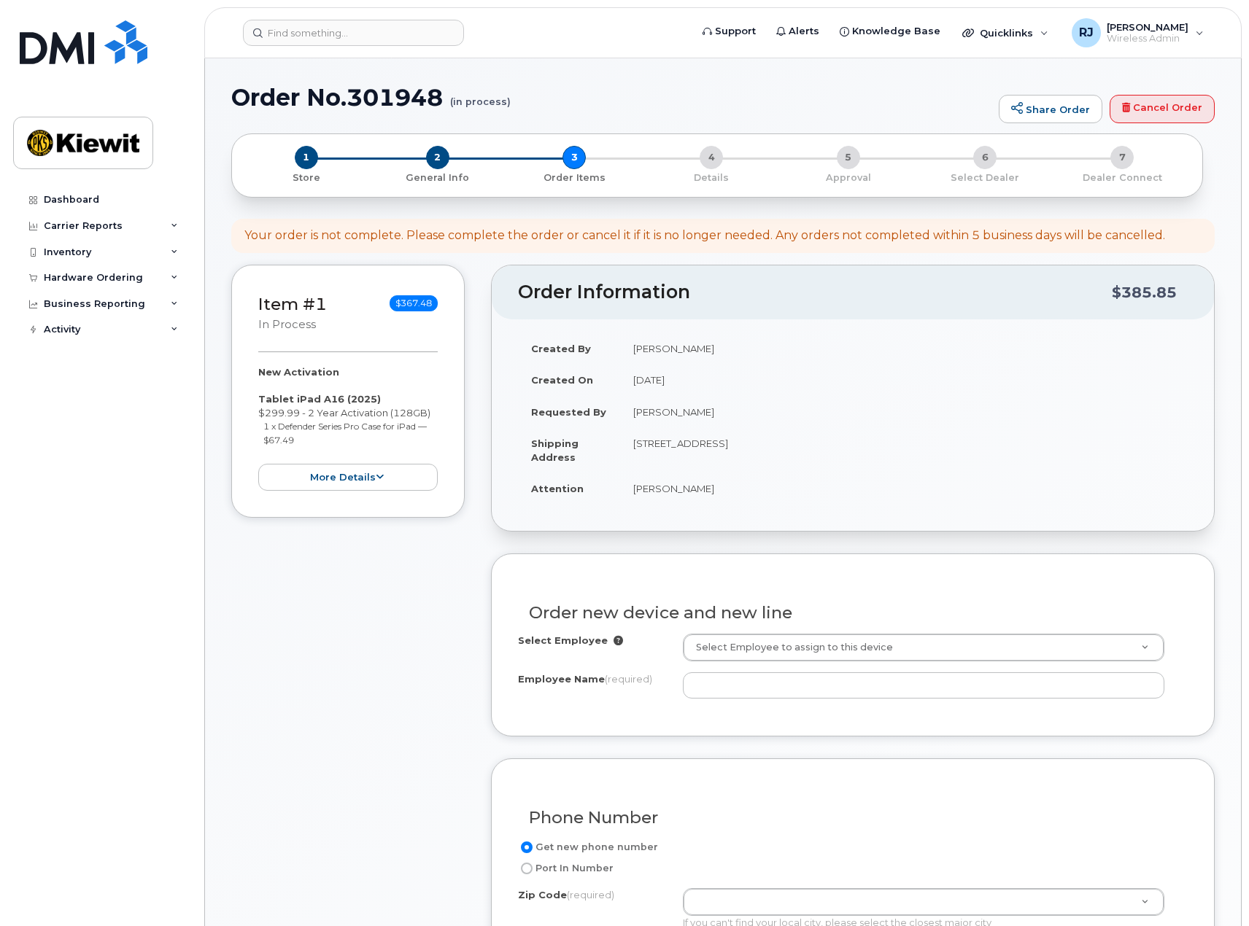
select select
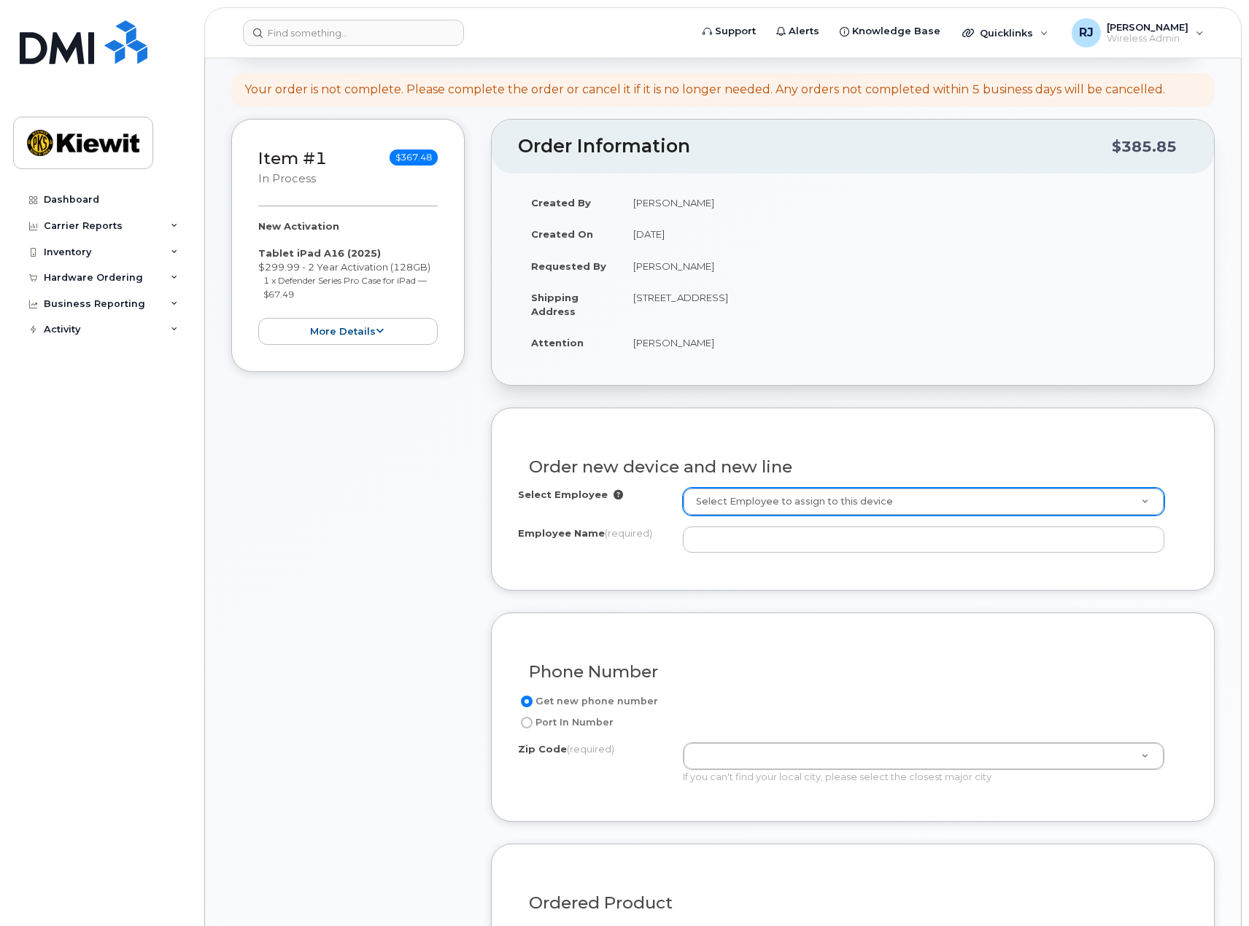
scroll to position [221, 0]
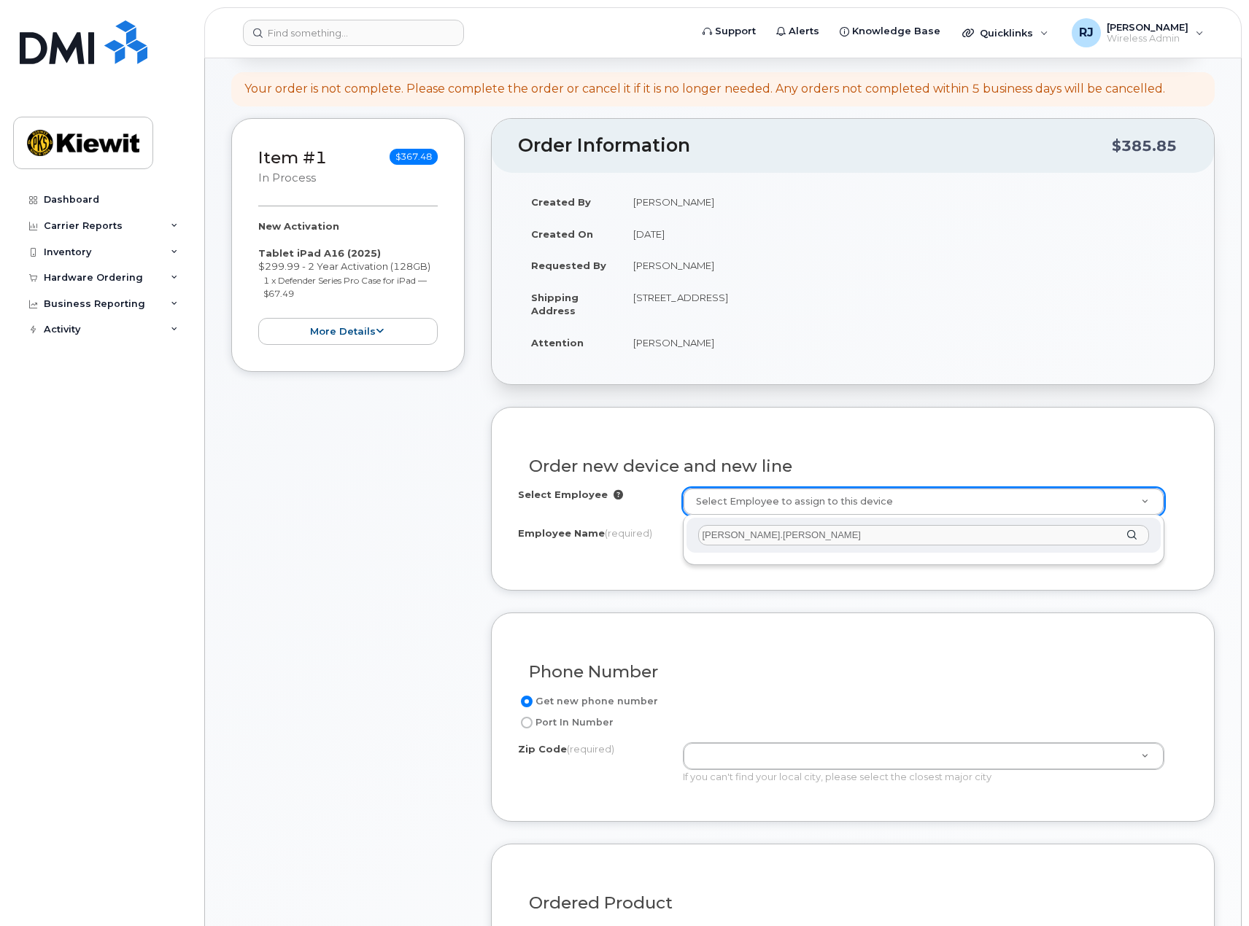
click at [738, 538] on input "morgan.goodwin" at bounding box center [924, 535] width 452 height 21
type input "morgan goodwin"
type input "2175440"
type input "[PERSON_NAME]"
type input "21605 North Central Avenue"
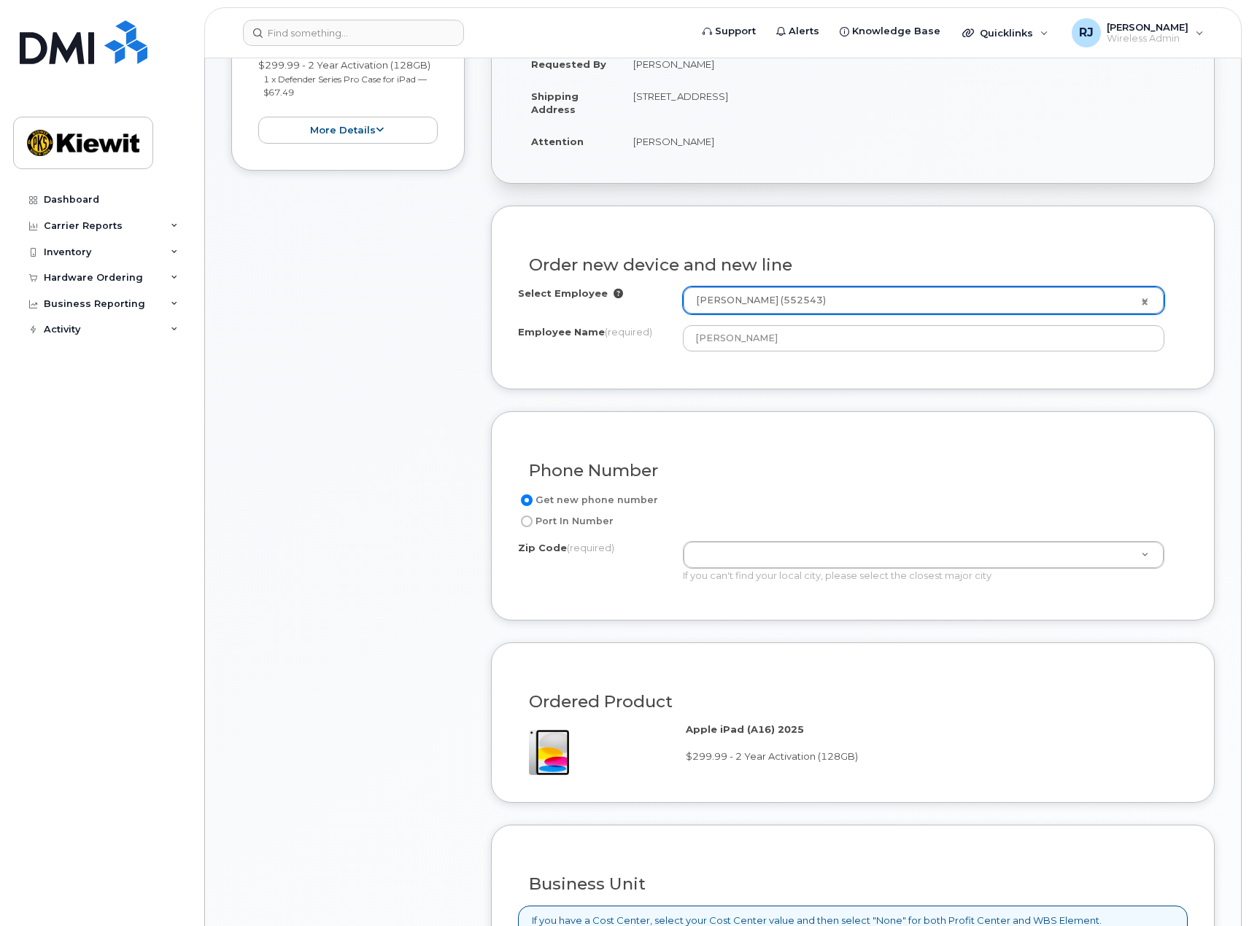
scroll to position [440, 0]
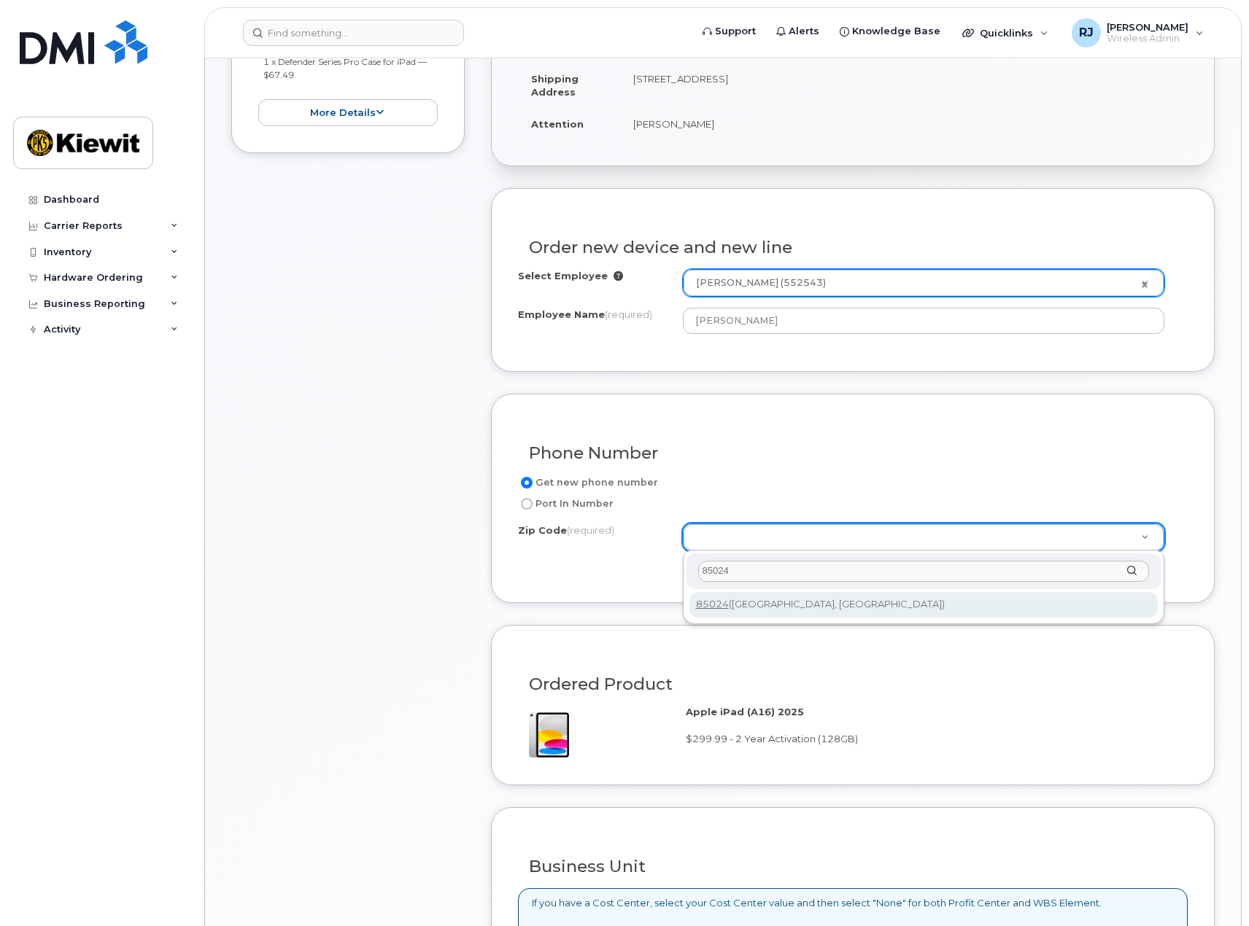
type input "85024"
type input "85024 (Phoenix, AZ)"
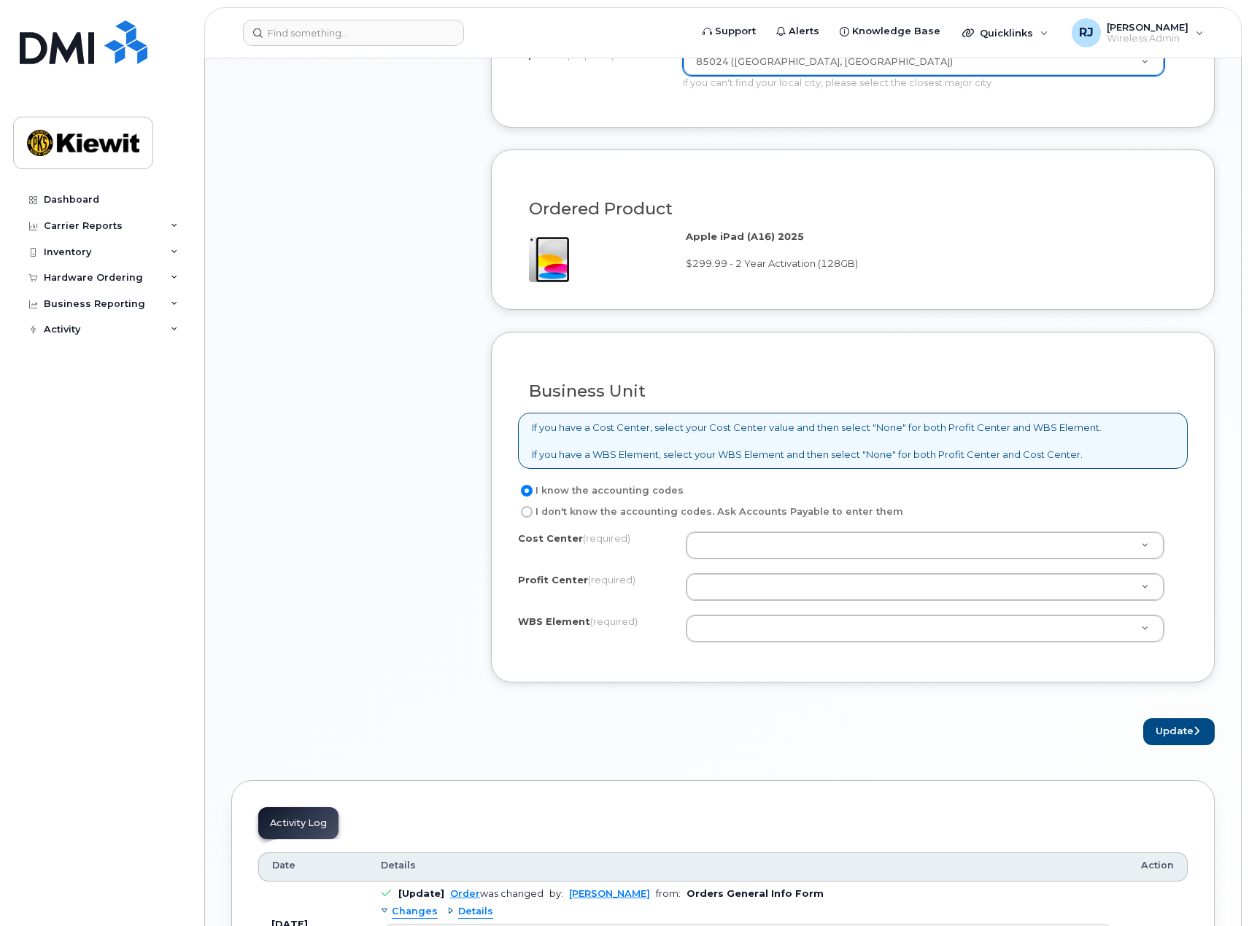
scroll to position [950, 0]
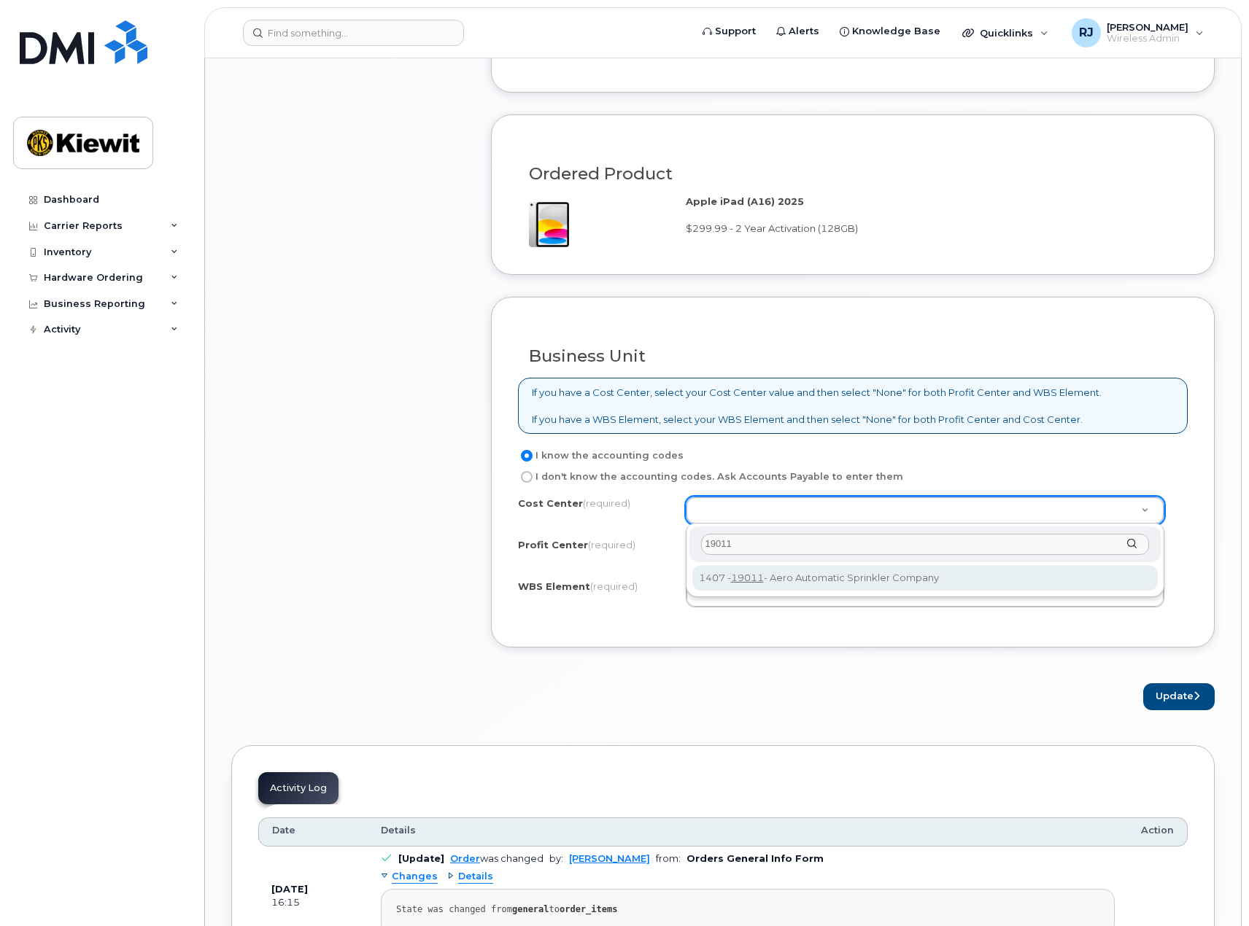
type input "19011"
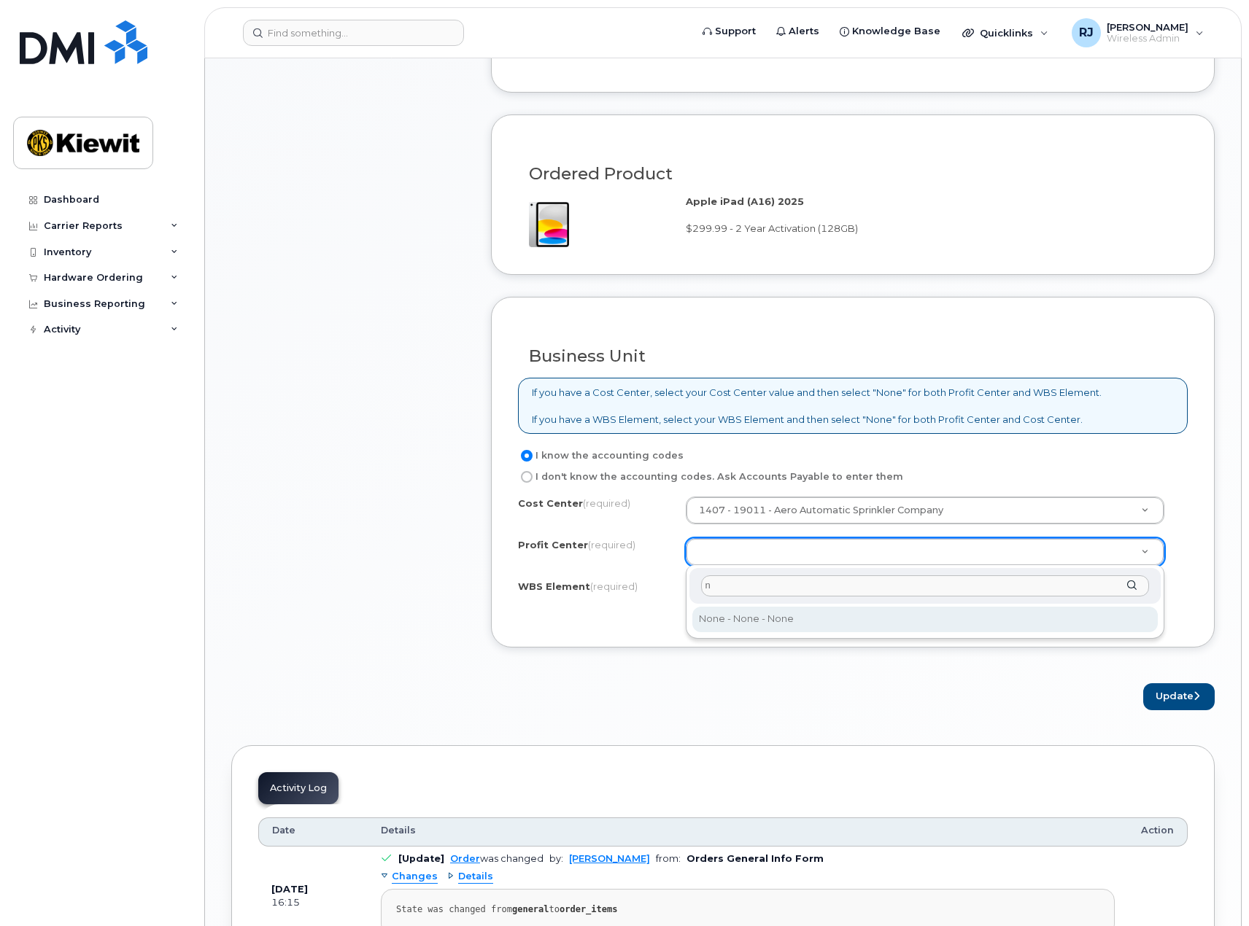
type input "n"
select select "None"
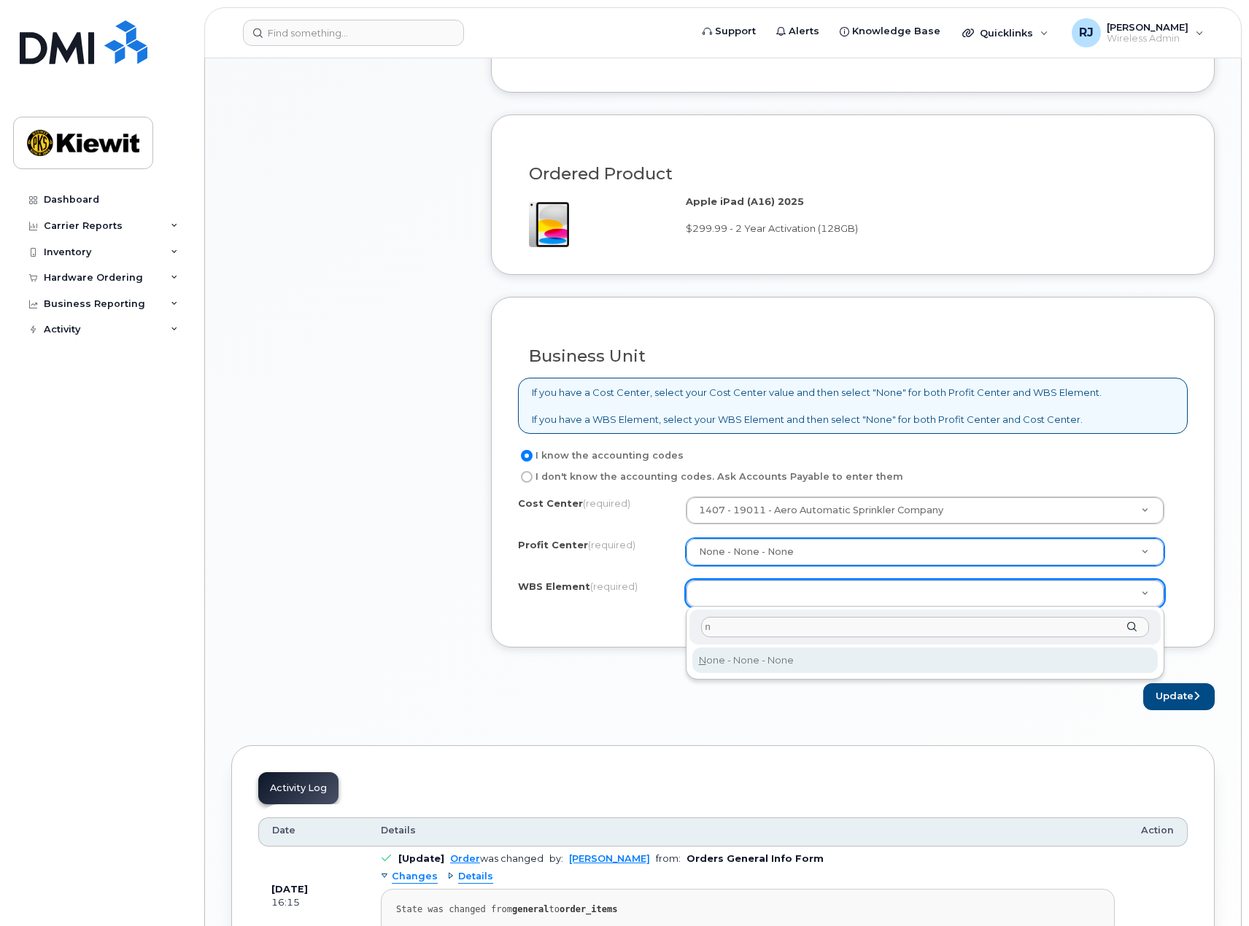
type input "n"
type input "None"
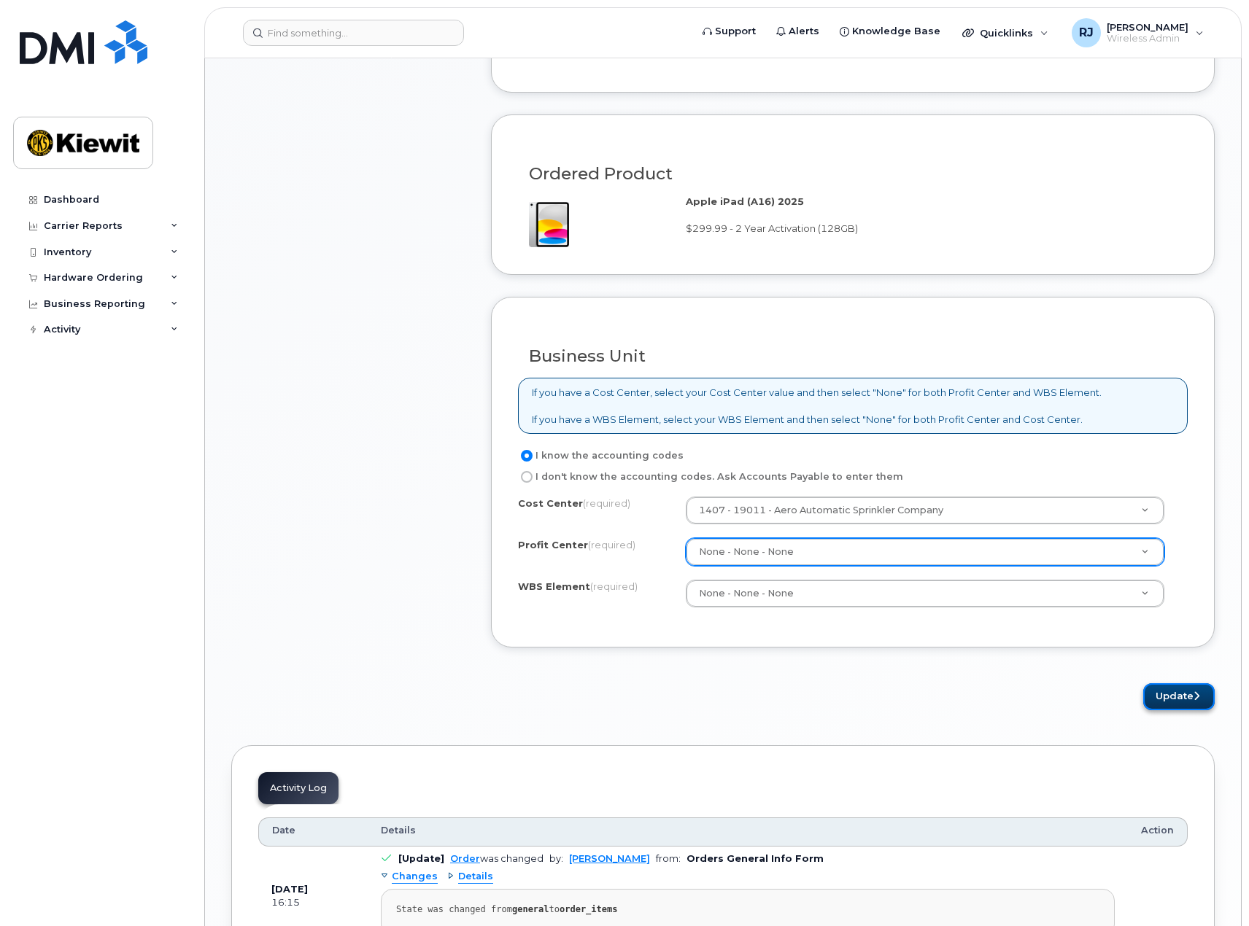
click at [1166, 693] on button "Update" at bounding box center [1178, 696] width 71 height 27
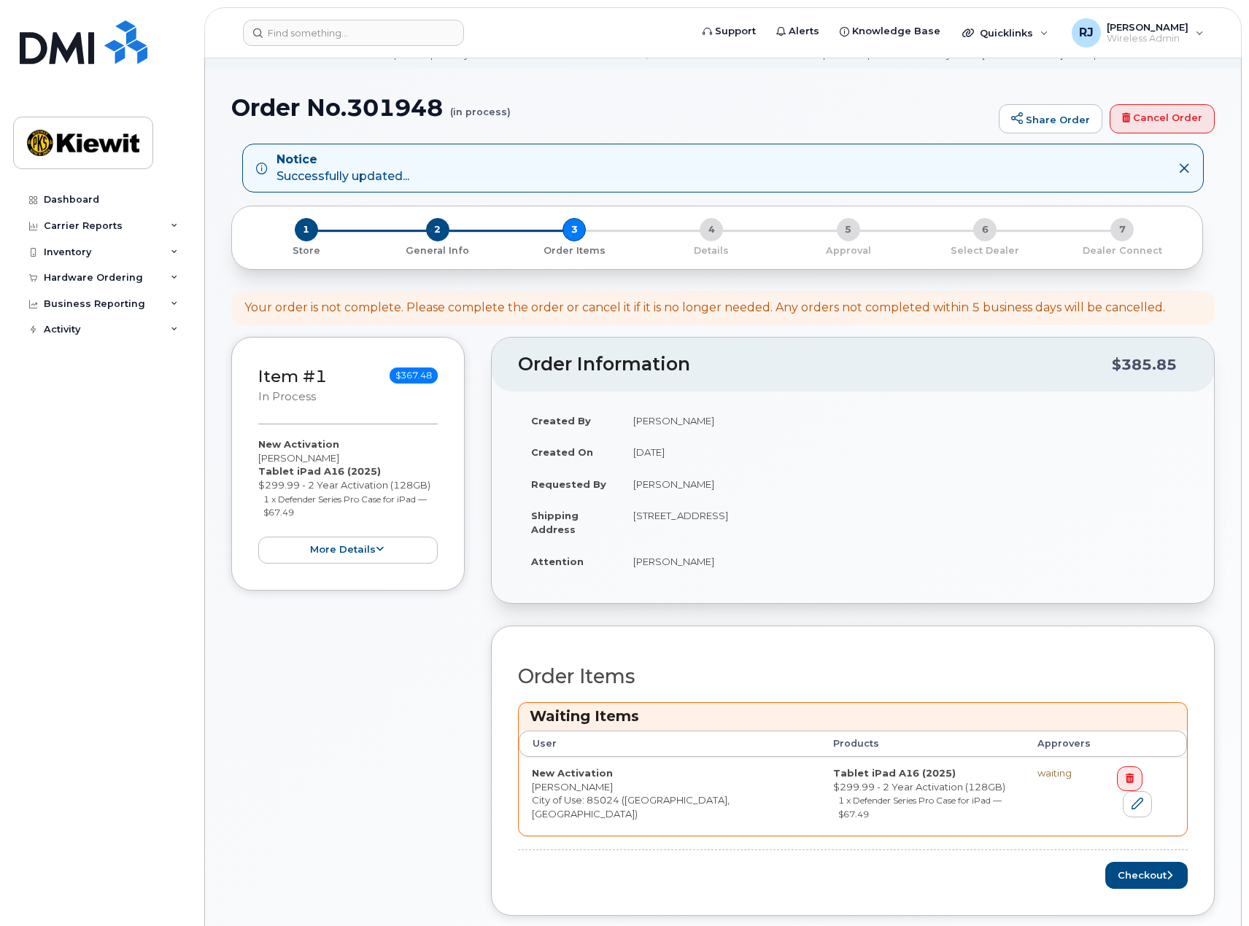
scroll to position [219, 0]
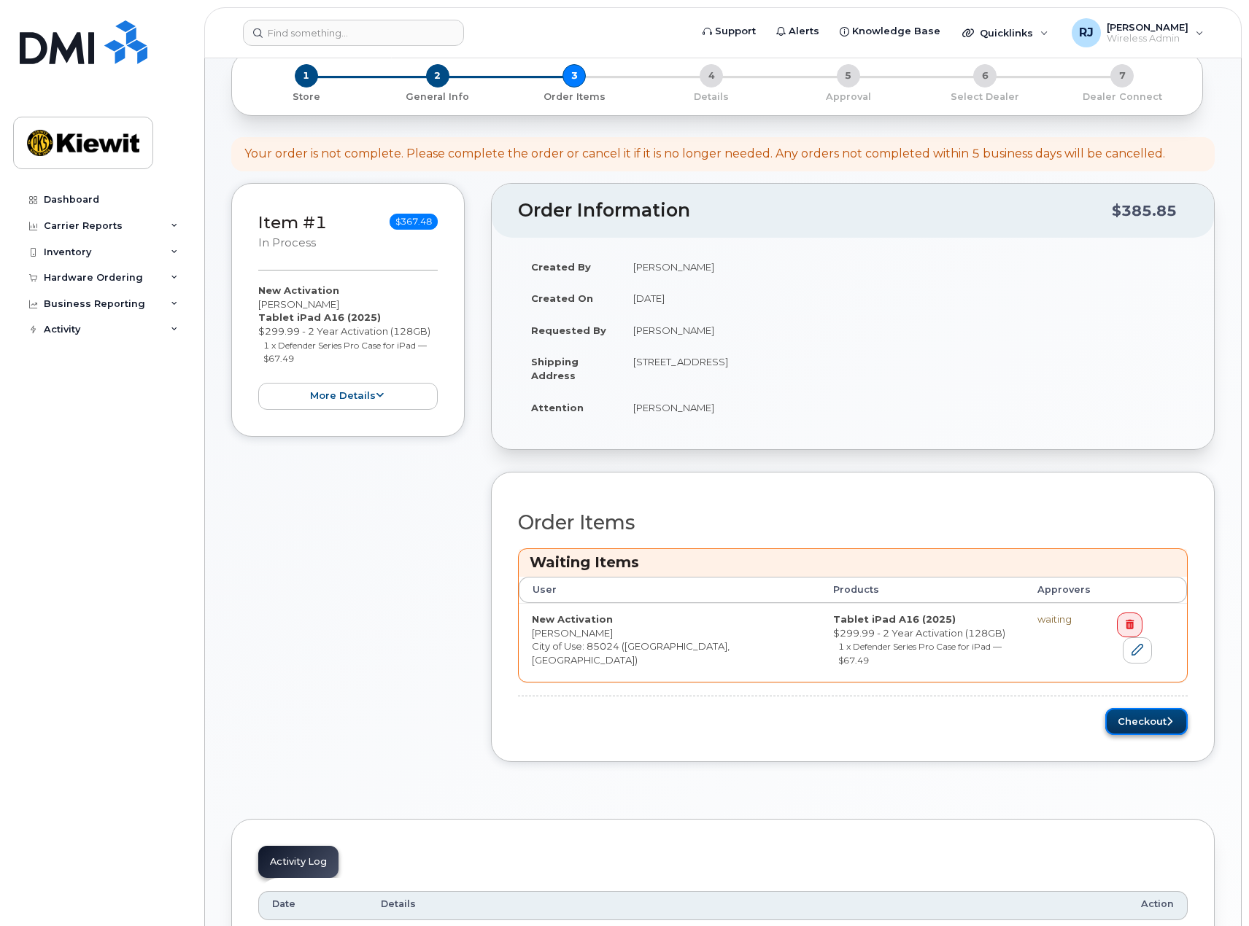
click at [1154, 710] on button "Checkout" at bounding box center [1146, 721] width 82 height 27
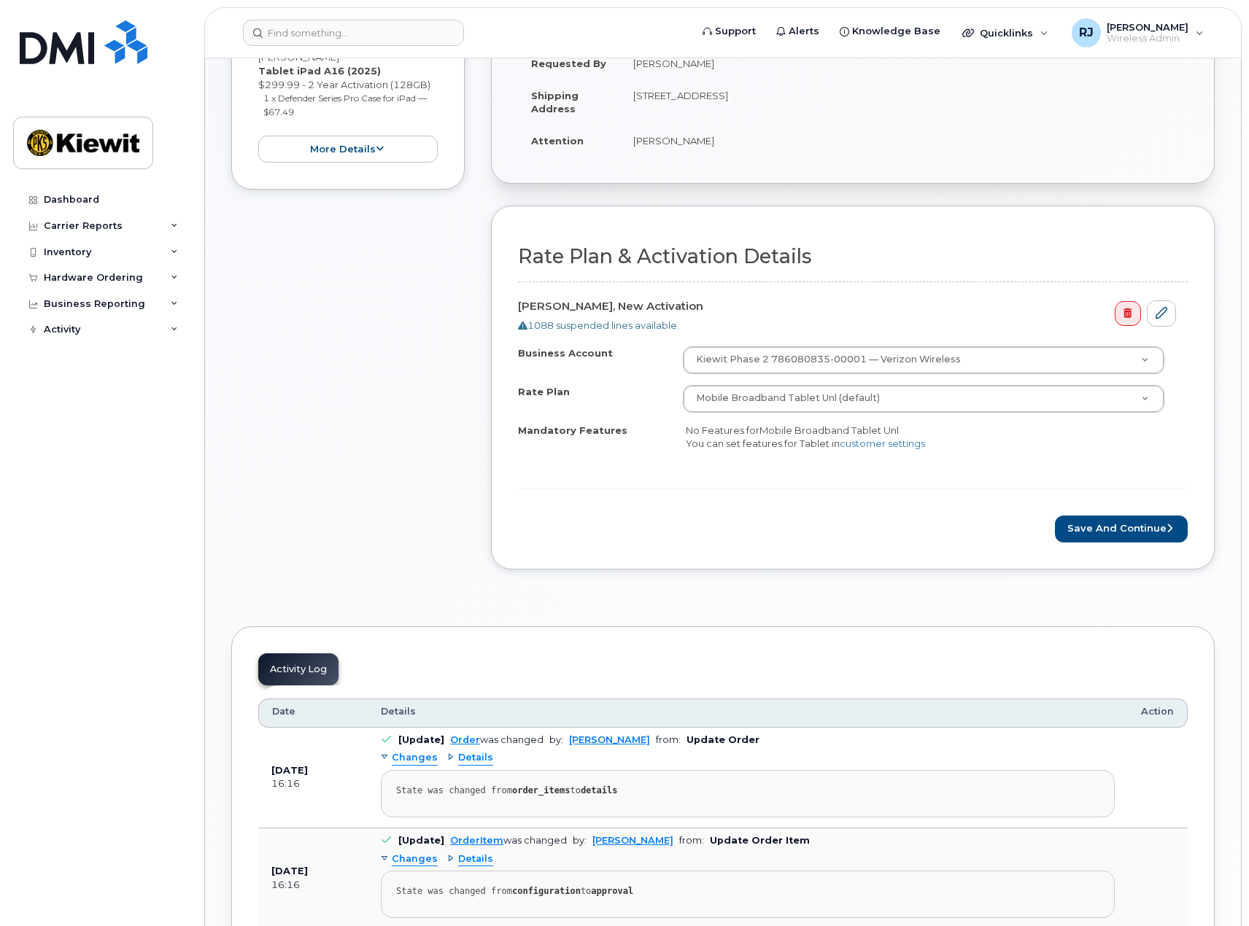
scroll to position [292, 0]
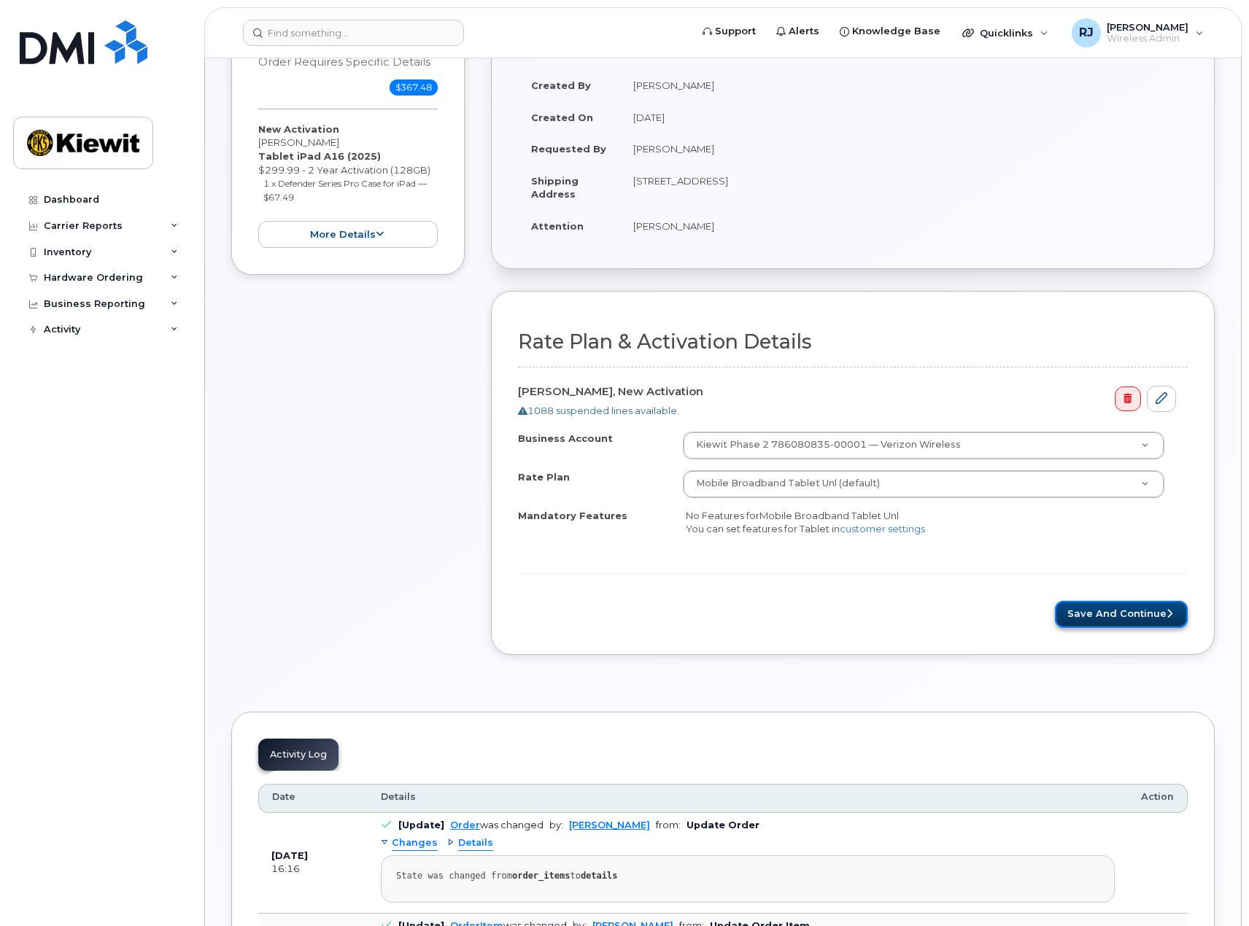
click at [1134, 619] on button "Save and Continue" at bounding box center [1121, 614] width 133 height 27
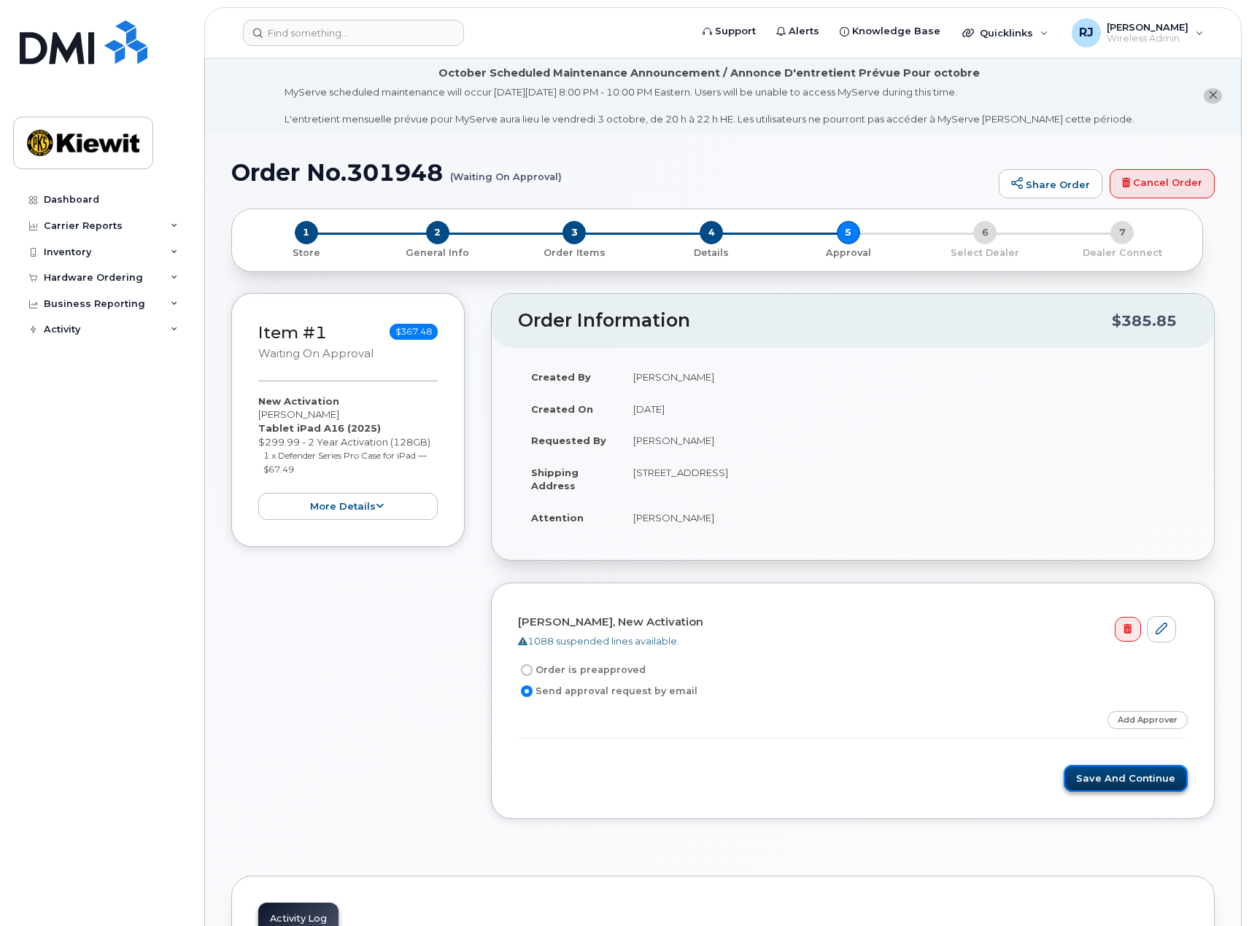
click at [1097, 775] on button "Save and Continue" at bounding box center [1126, 778] width 124 height 27
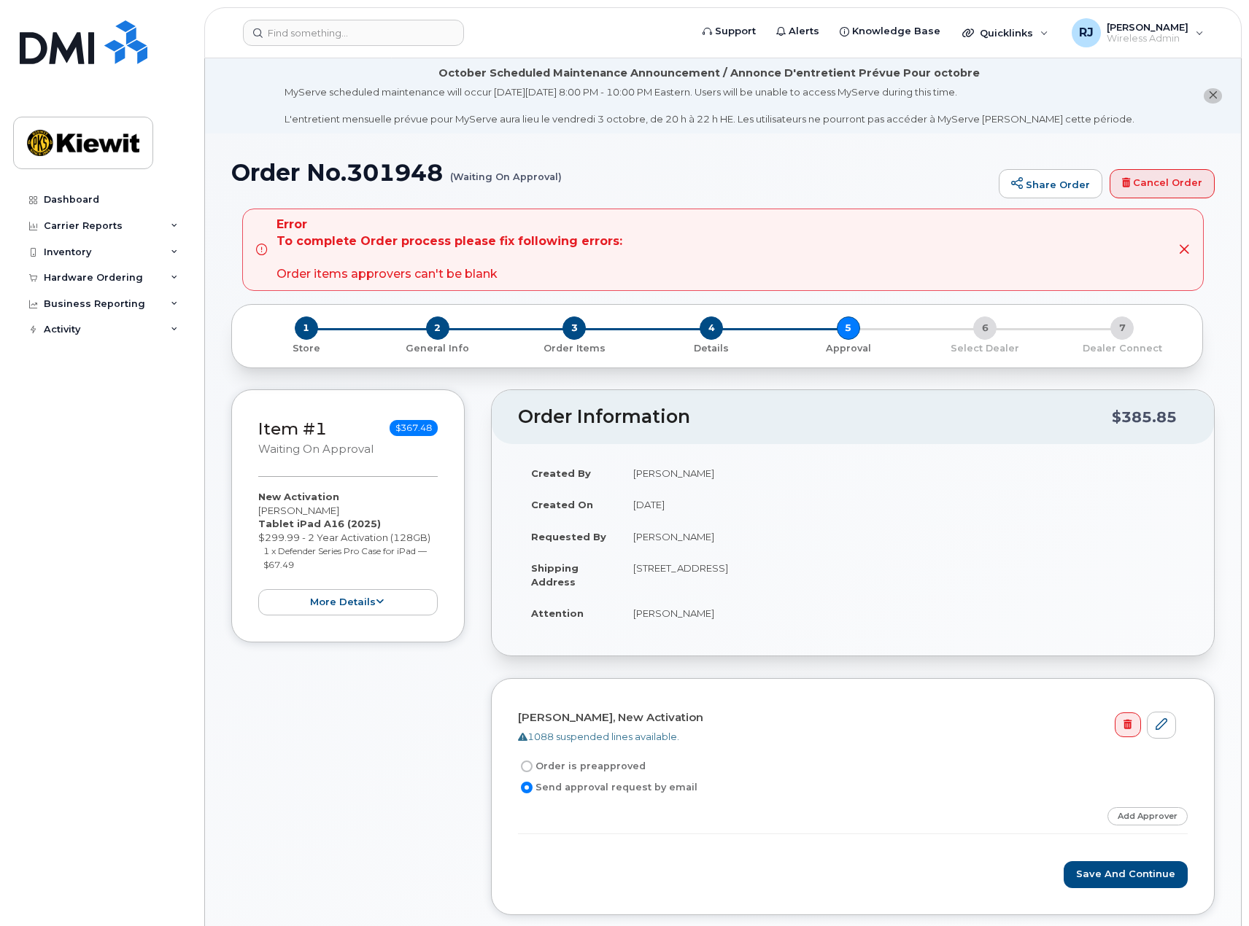
click at [667, 611] on td "[PERSON_NAME]" at bounding box center [904, 613] width 568 height 32
click at [714, 322] on span "4" at bounding box center [711, 328] width 23 height 23
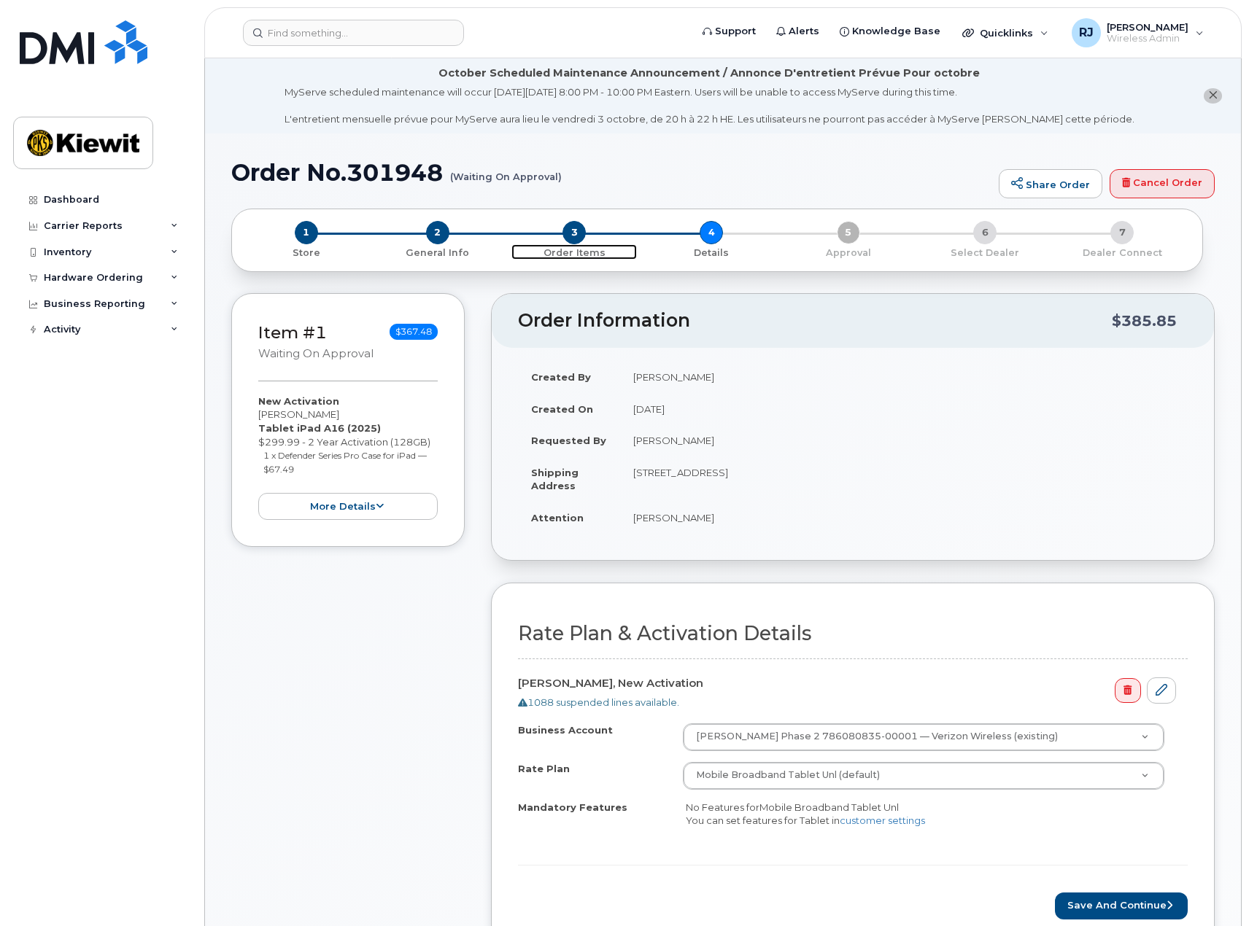
click at [568, 235] on span "3" at bounding box center [573, 232] width 23 height 23
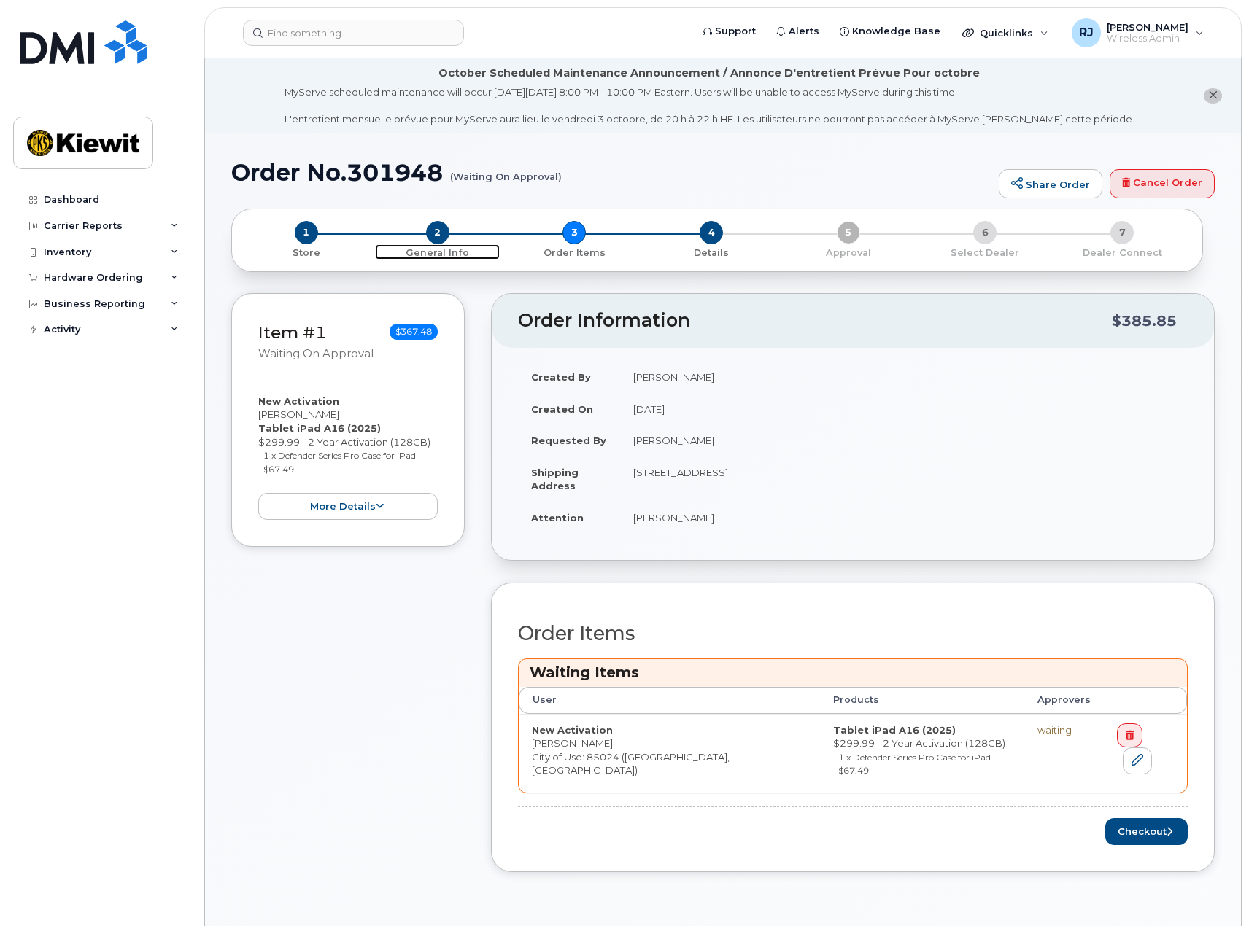
click at [430, 234] on span "2" at bounding box center [437, 232] width 23 height 23
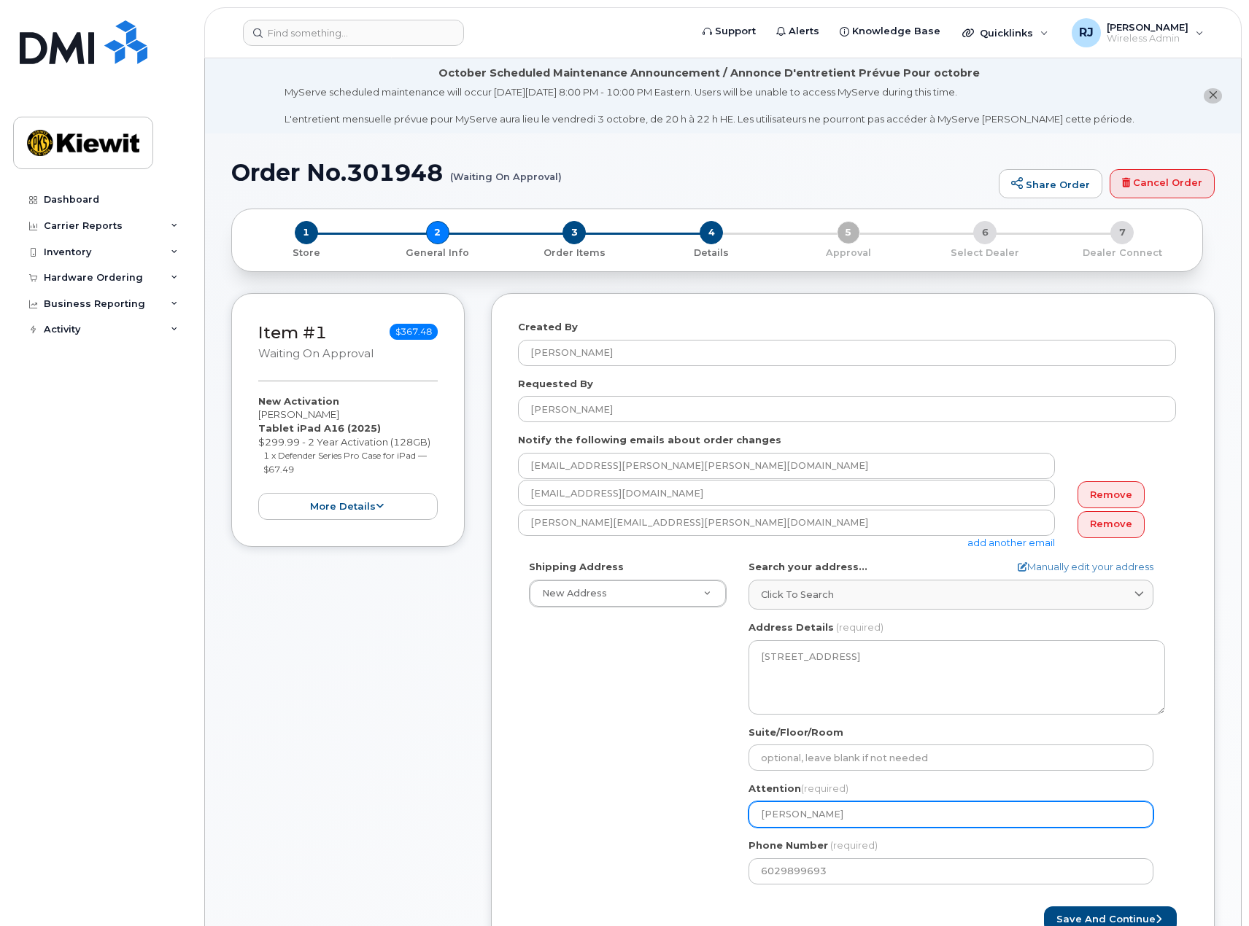
drag, startPoint x: 856, startPoint y: 807, endPoint x: 662, endPoint y: 808, distance: 193.3
click at [662, 808] on div "Shipping Address New Address New Address 3888 E Broadway Rd 6001 Perkins Rd 216…" at bounding box center [847, 727] width 658 height 335
select select
type input "M"
select select
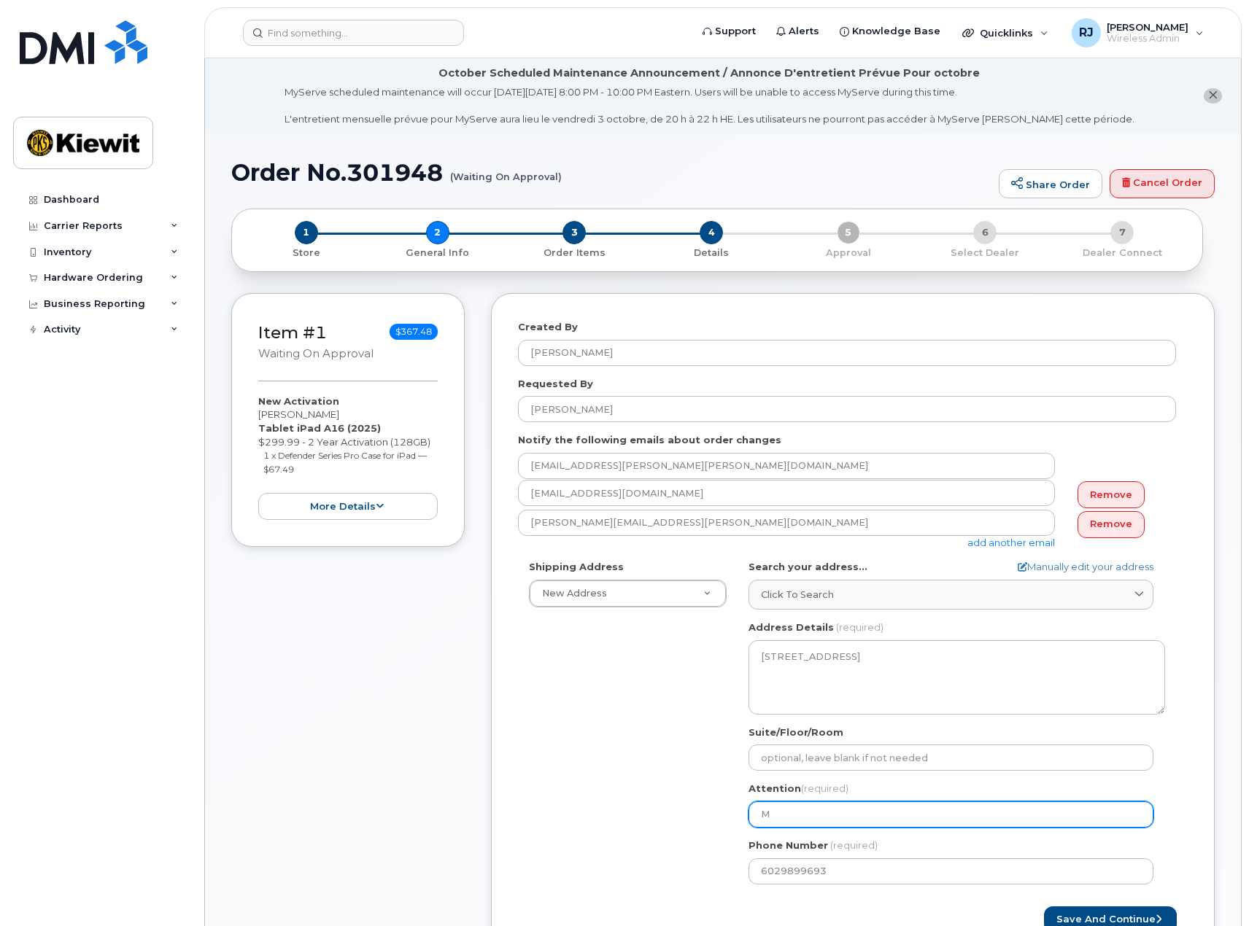
type input "Mo"
select select
type input "Mor"
select select
type input "Morg"
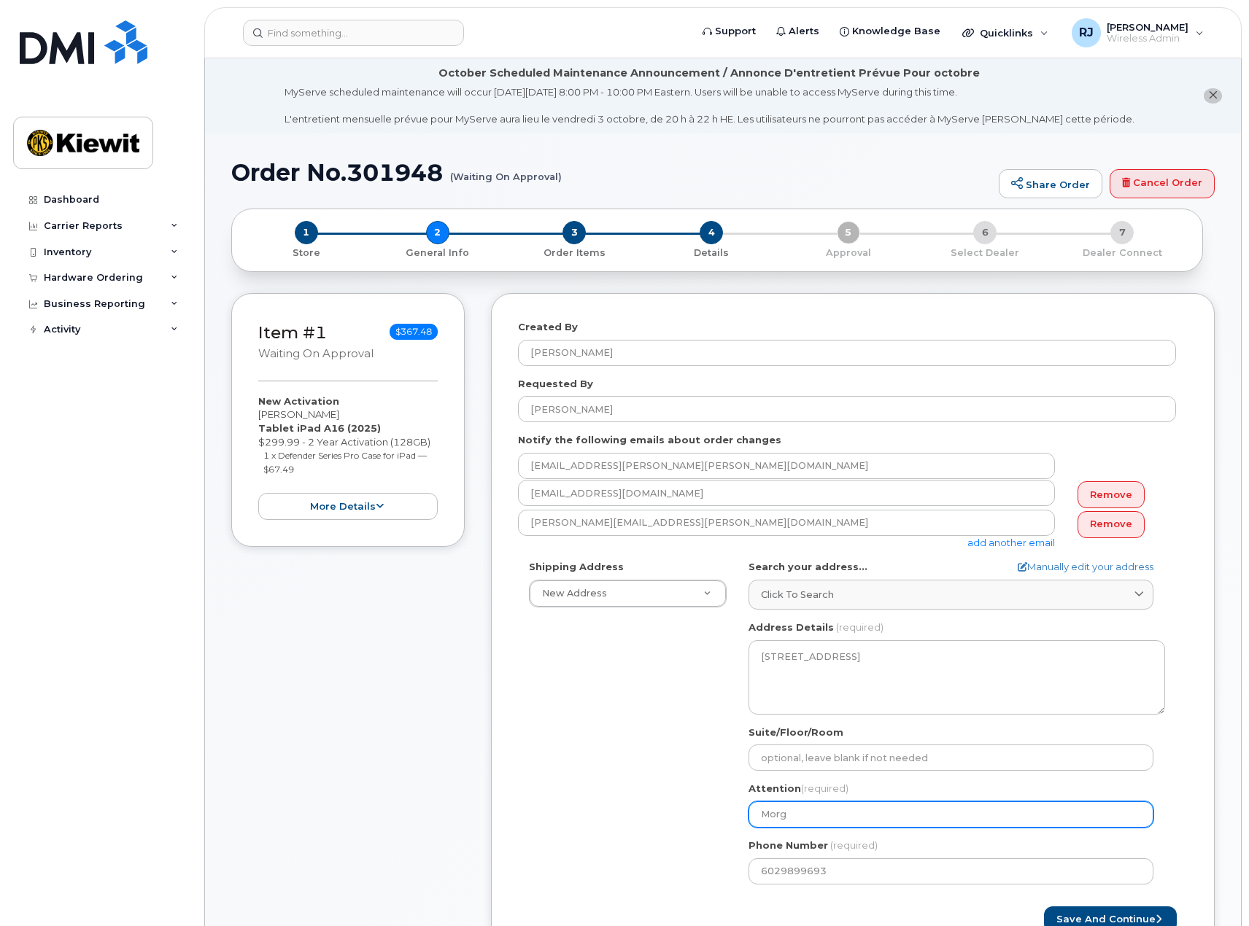
select select
type input "Morga"
select select
type input "Morgan"
select select
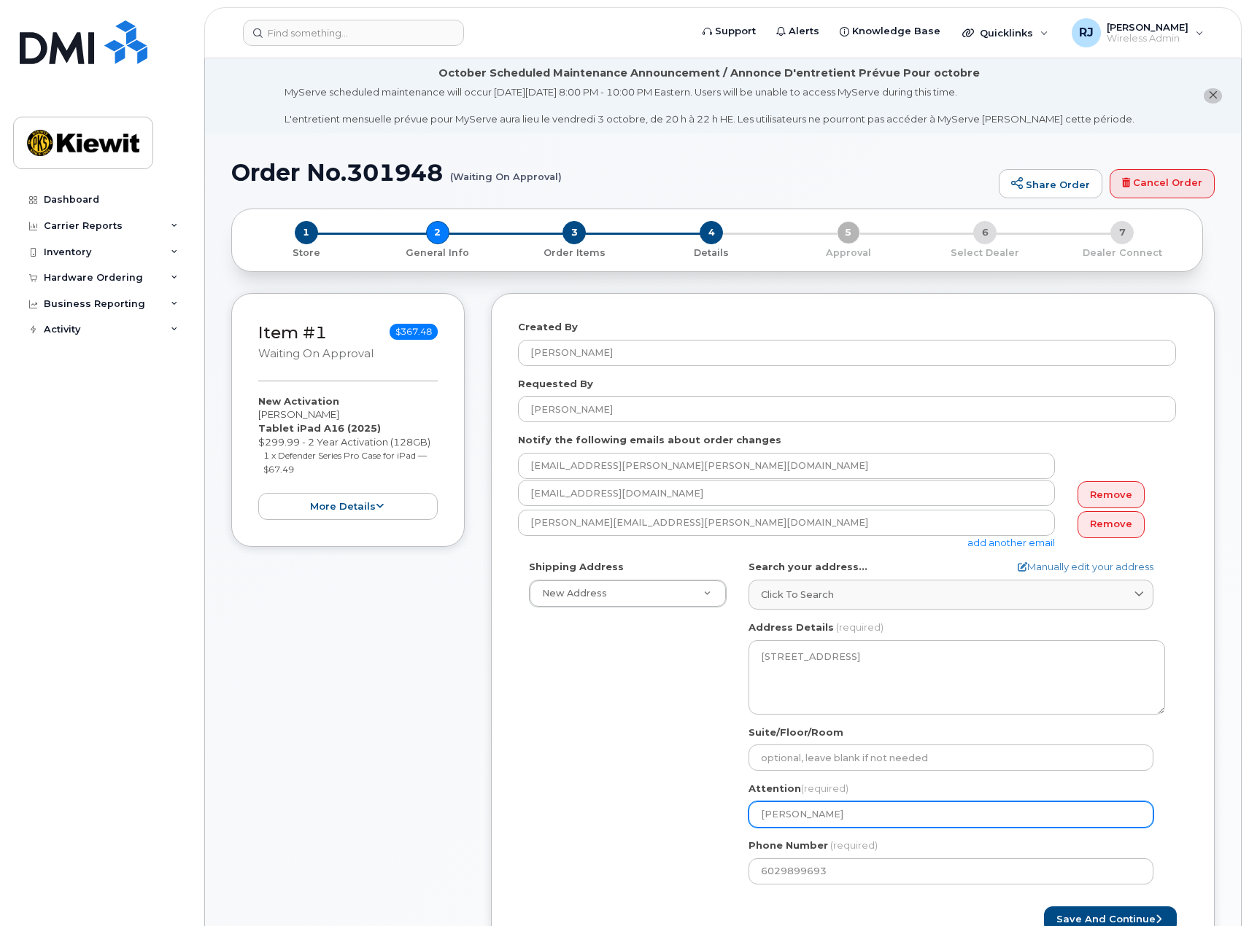
type input "Morgan G"
select select
type input "Morgan Go"
select select
type input "Morgan Goo"
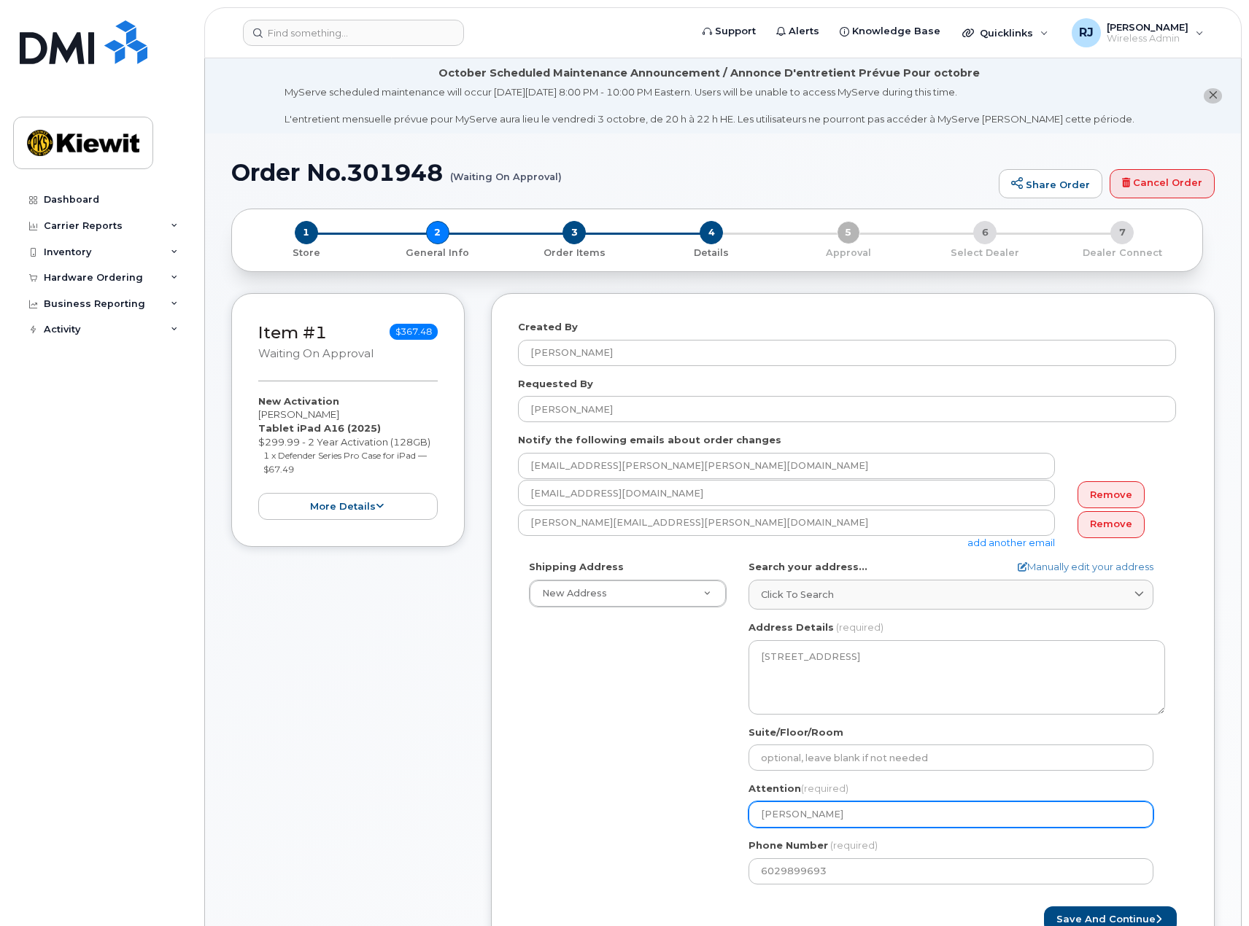
select select
type input "Morgan Good"
select select
type input "Morgan Goodw"
select select
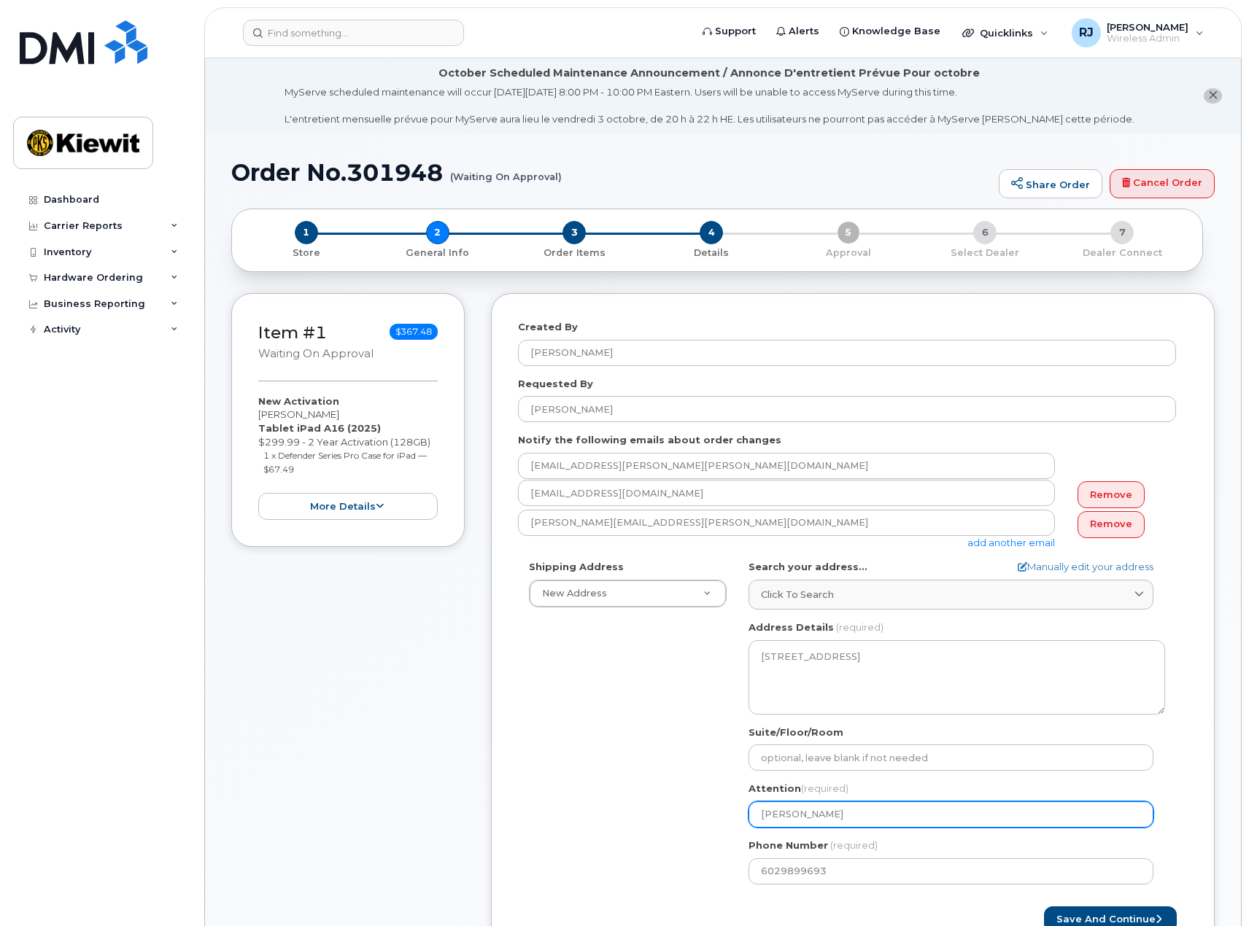
type input "Morgan Goodwi"
select select
type input "[PERSON_NAME]"
click at [1074, 916] on button "Save and Continue" at bounding box center [1110, 920] width 133 height 27
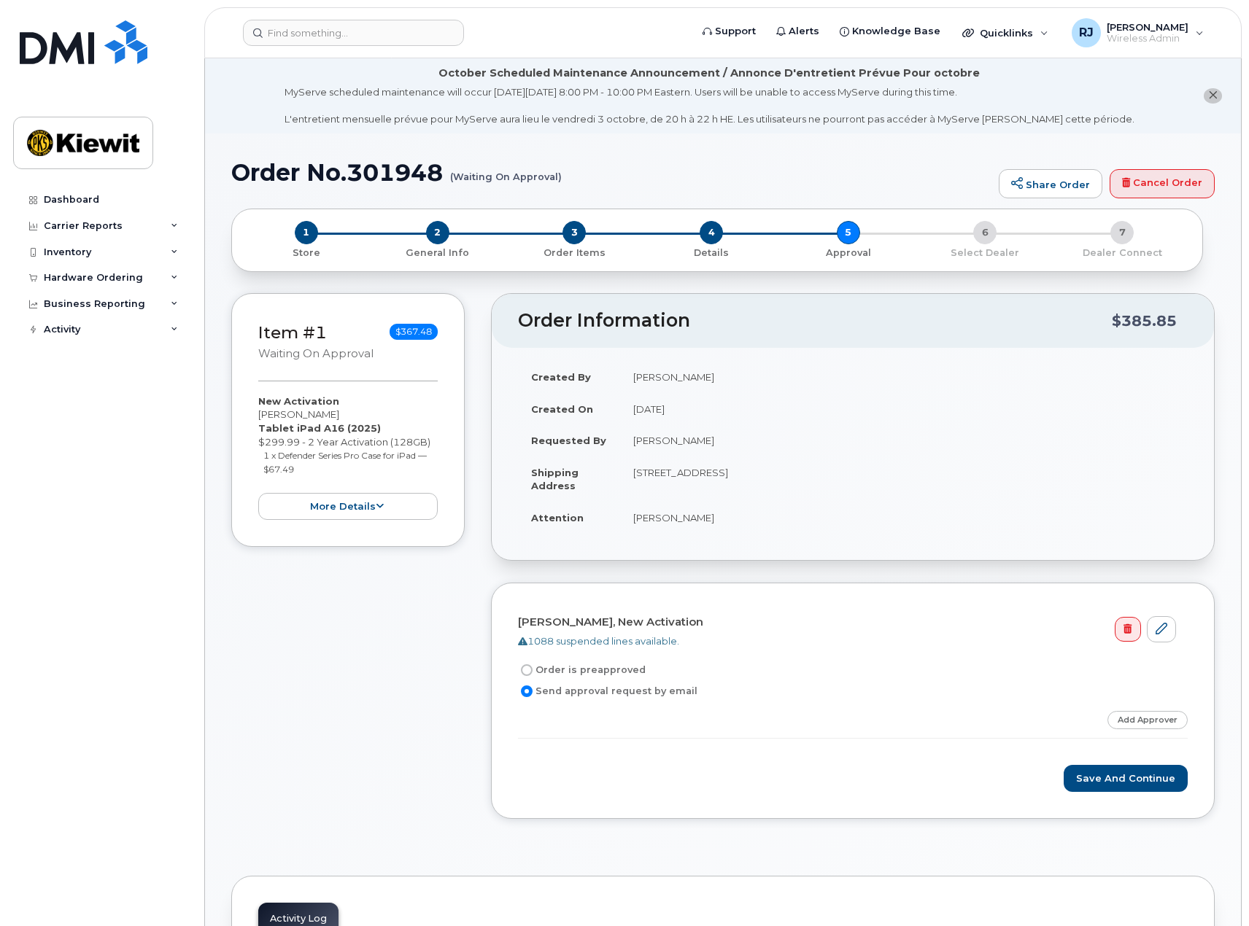
scroll to position [438, 0]
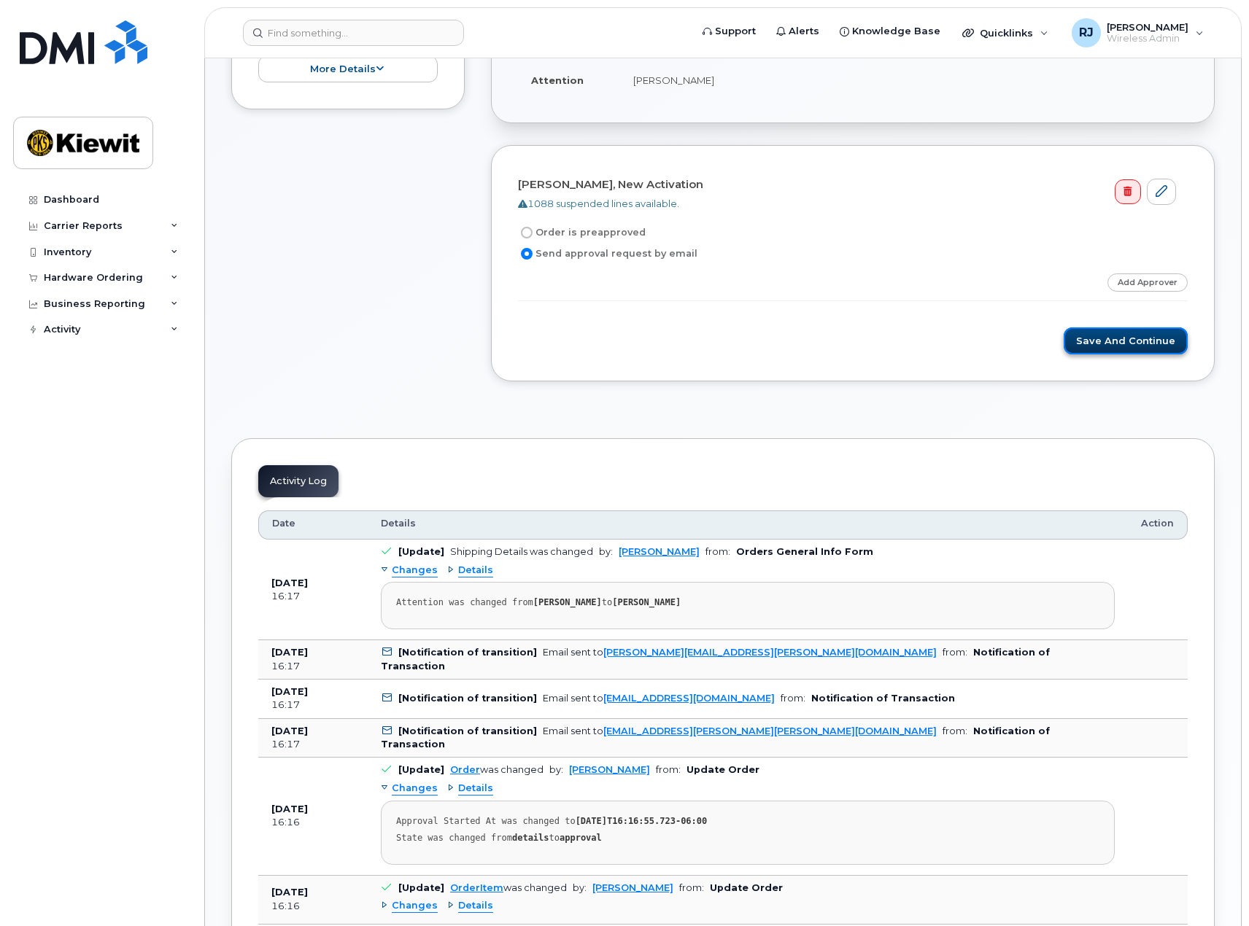
click at [1119, 347] on button "Save and Continue" at bounding box center [1126, 341] width 124 height 27
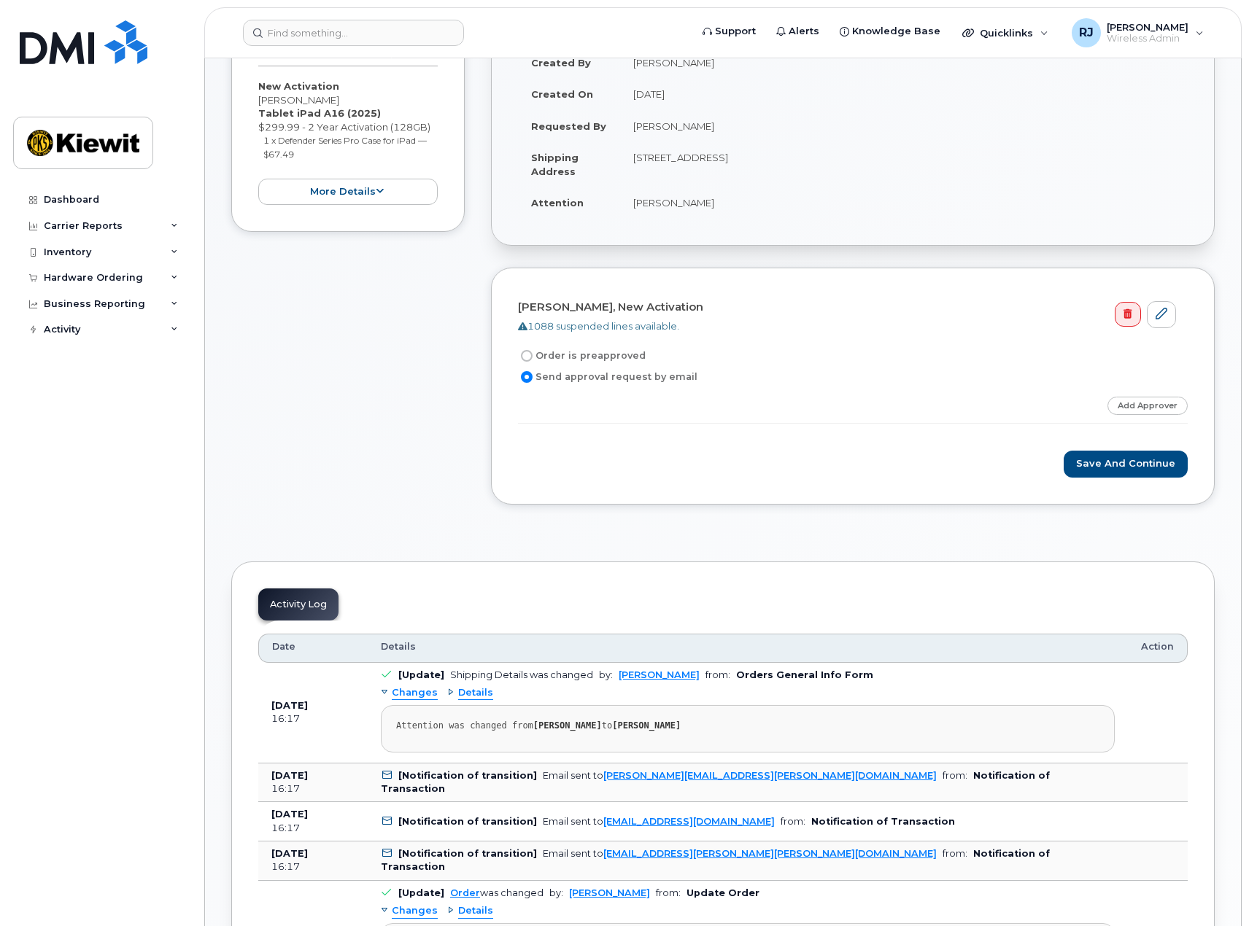
scroll to position [584, 0]
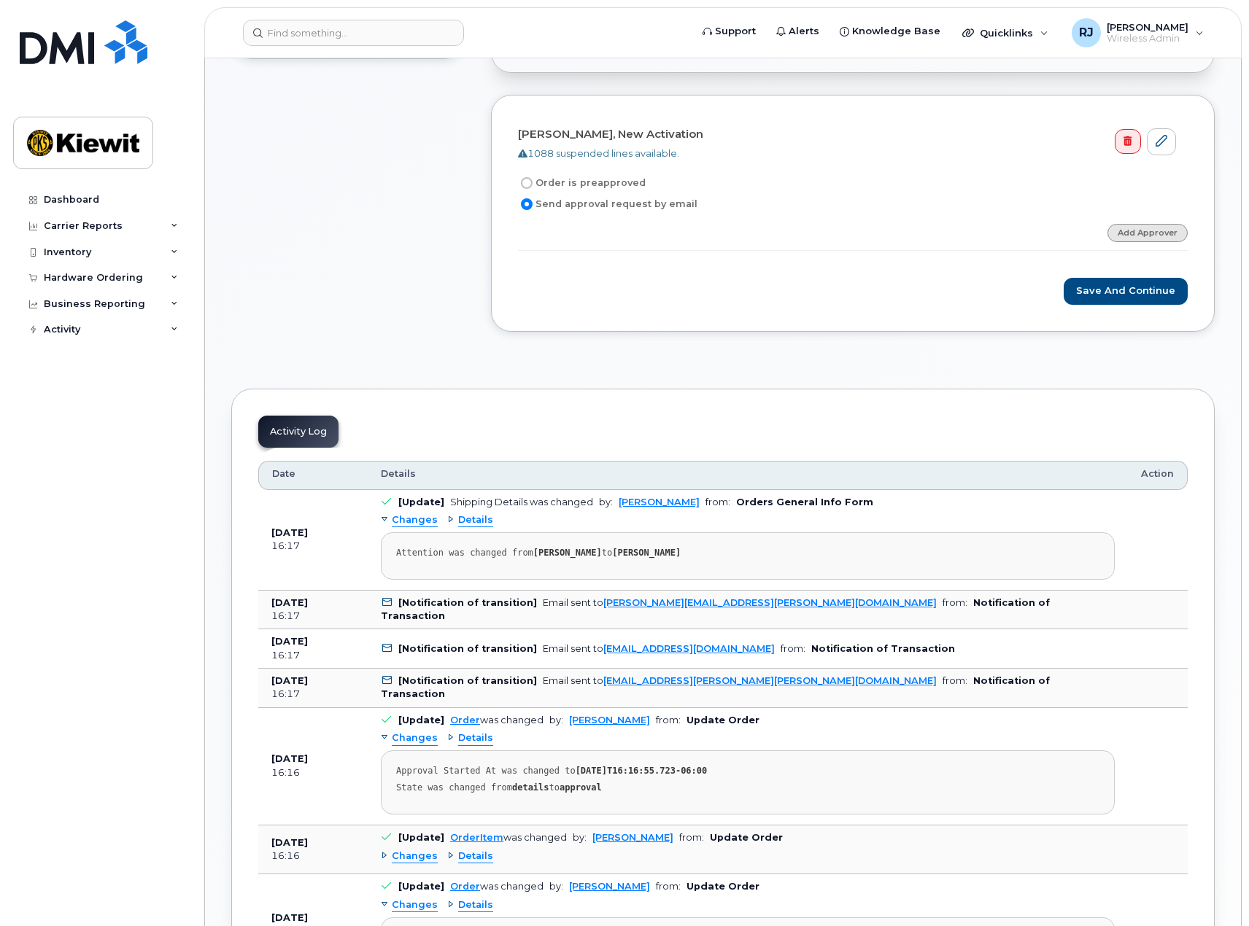
click at [1125, 233] on link "Add Approver" at bounding box center [1147, 233] width 80 height 18
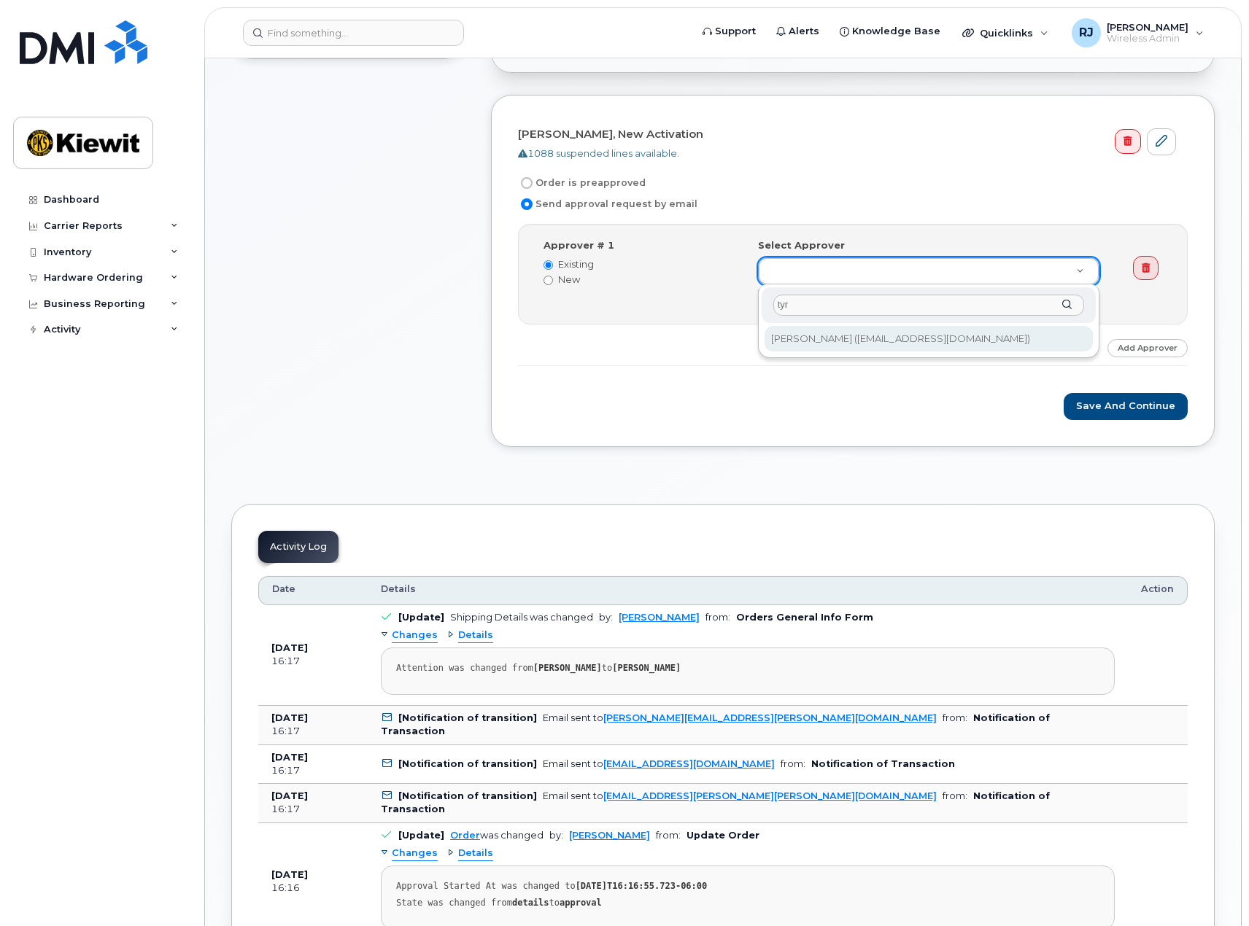
type input "tyr"
type input "2152722"
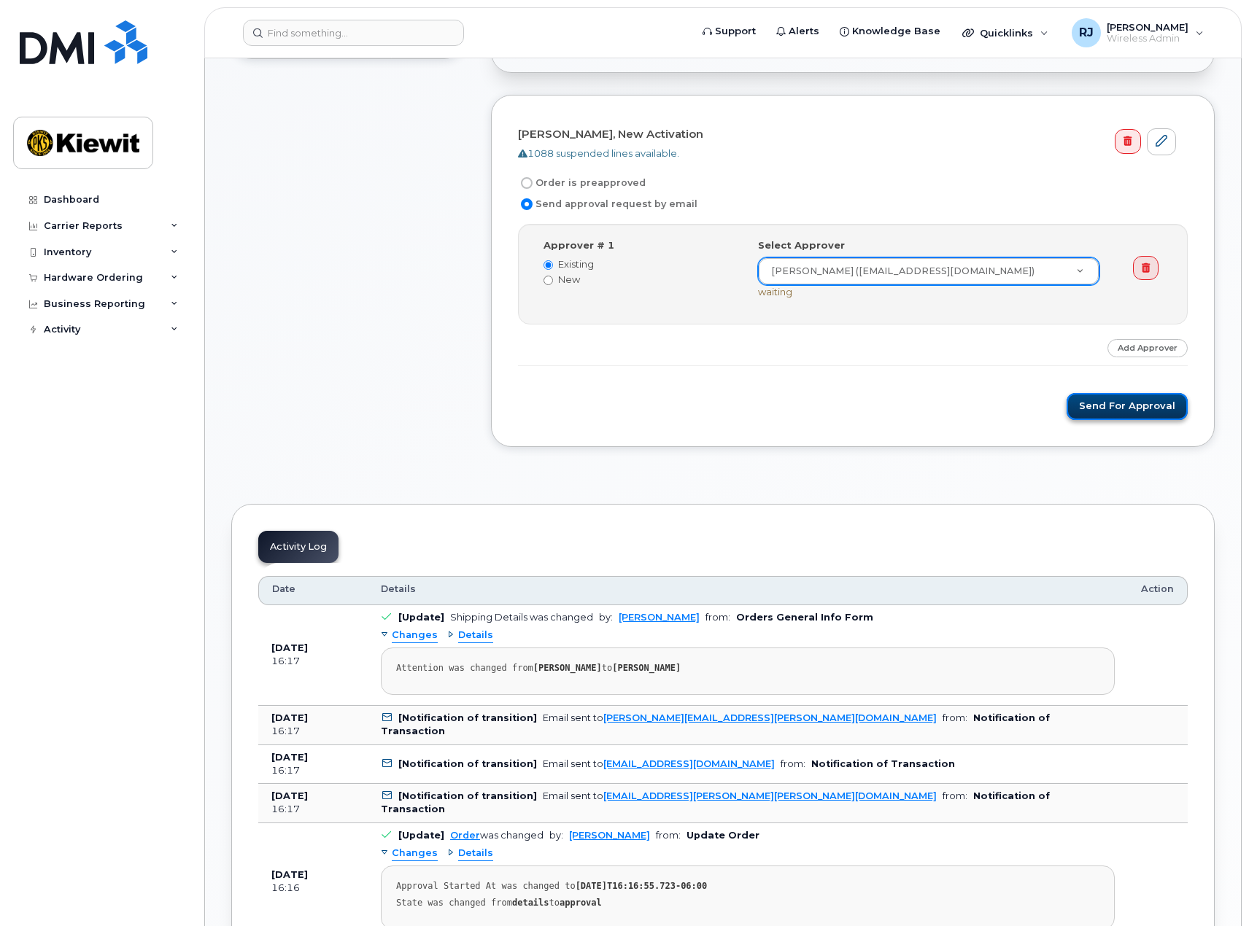
click at [1097, 407] on button "Send for Approval" at bounding box center [1126, 406] width 121 height 27
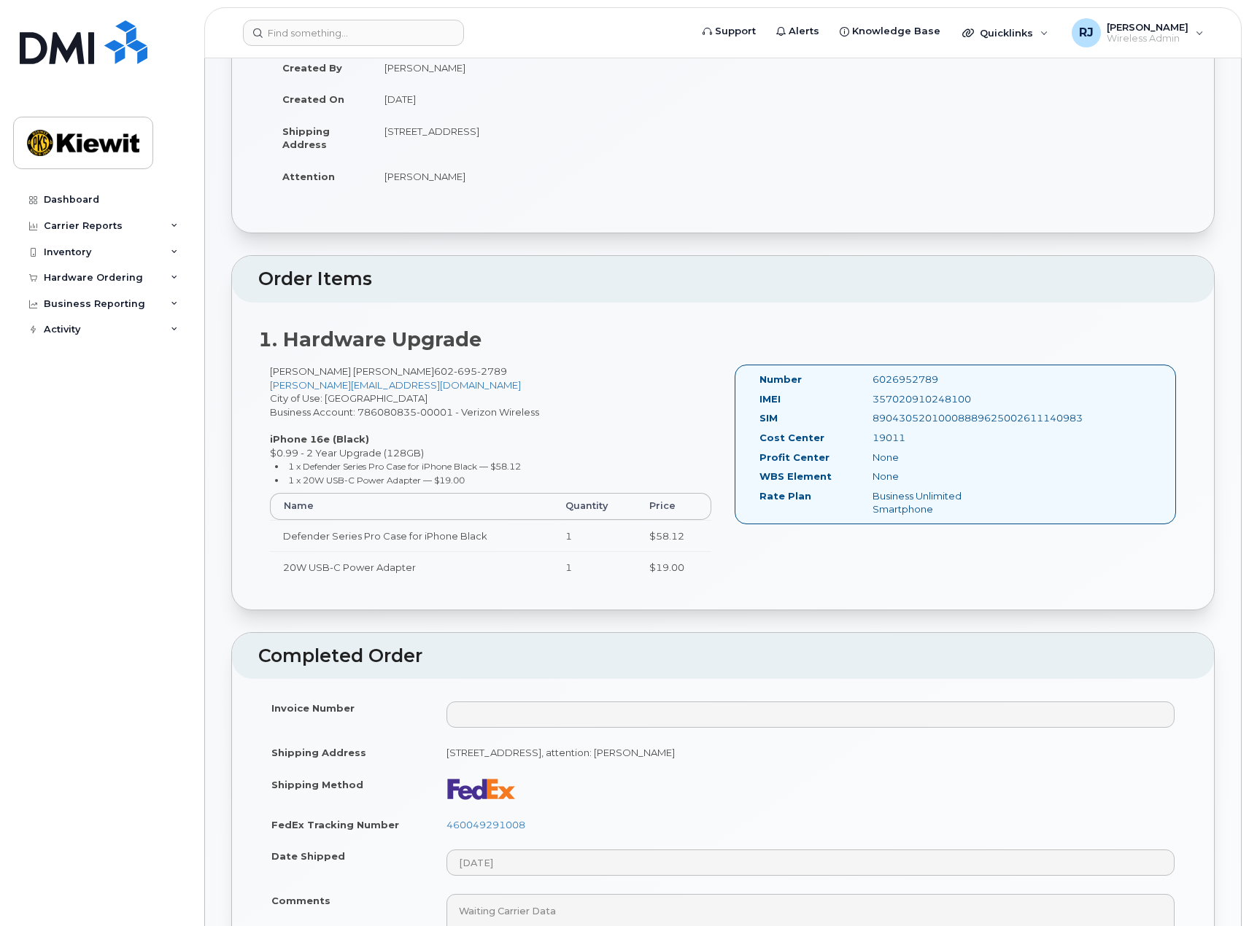
scroll to position [219, 0]
